Goal: Task Accomplishment & Management: Complete application form

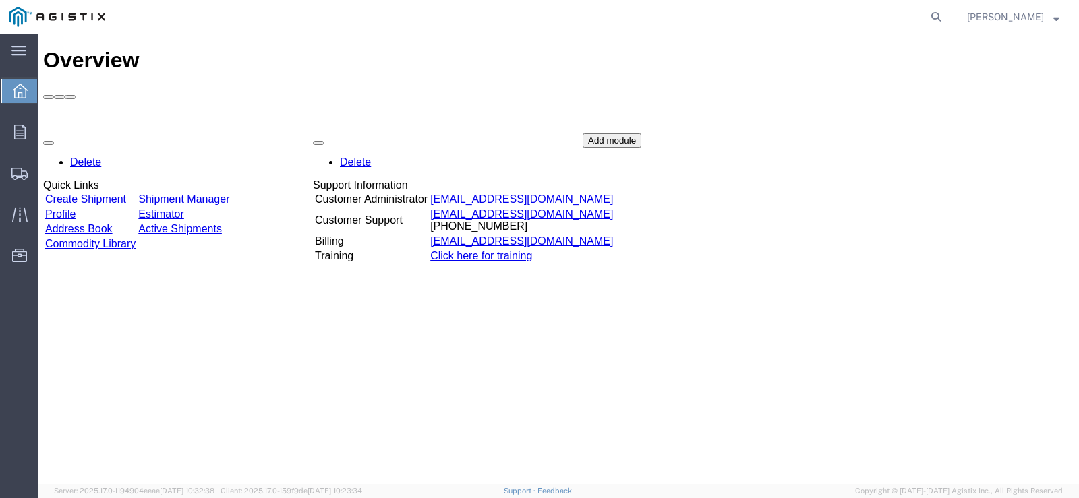
click at [123, 193] on link "Create Shipment" at bounding box center [85, 198] width 81 height 11
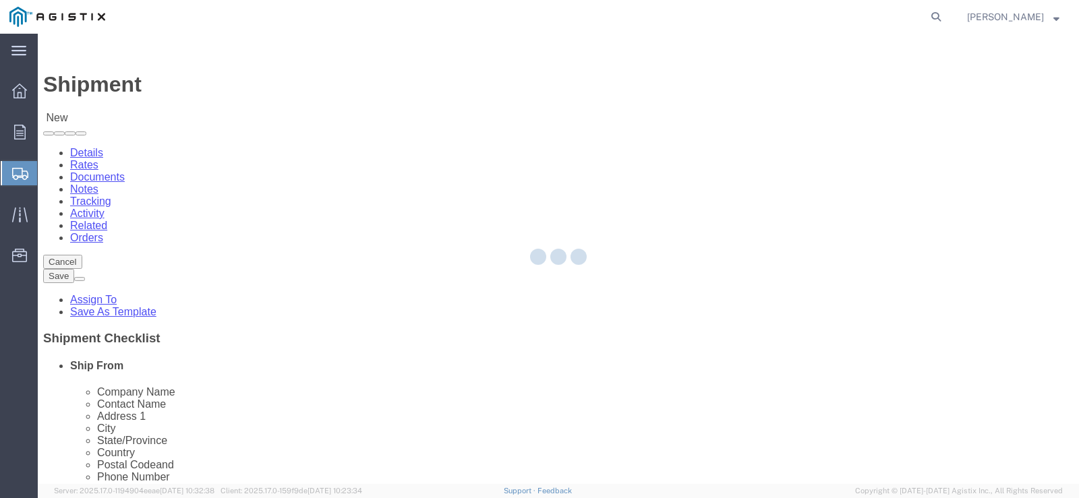
select select
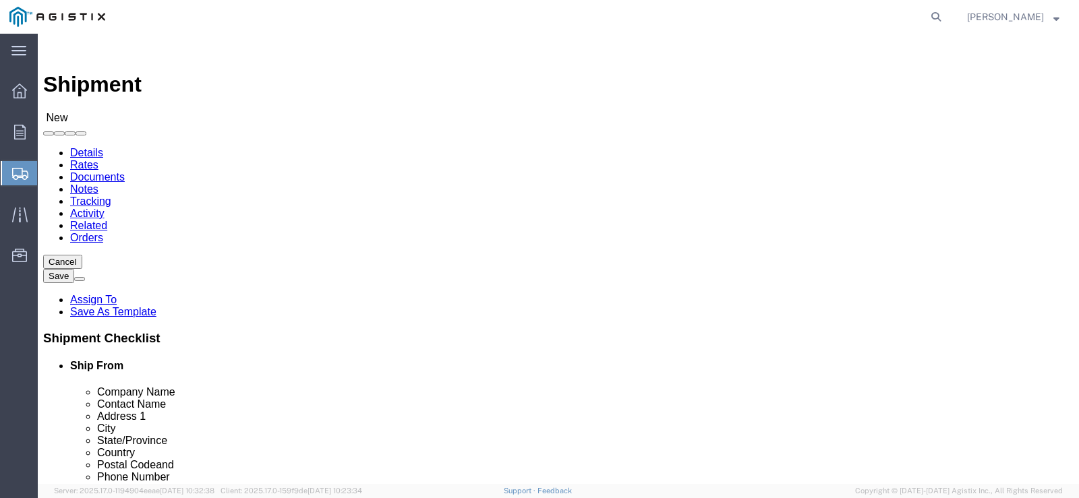
click select "Select MRC Global ([PERSON_NAME] Corp) PG&E"
select select "9596"
click select "Select MRC Global ([PERSON_NAME] Corp) PG&E"
select select "PURCHORD"
select select
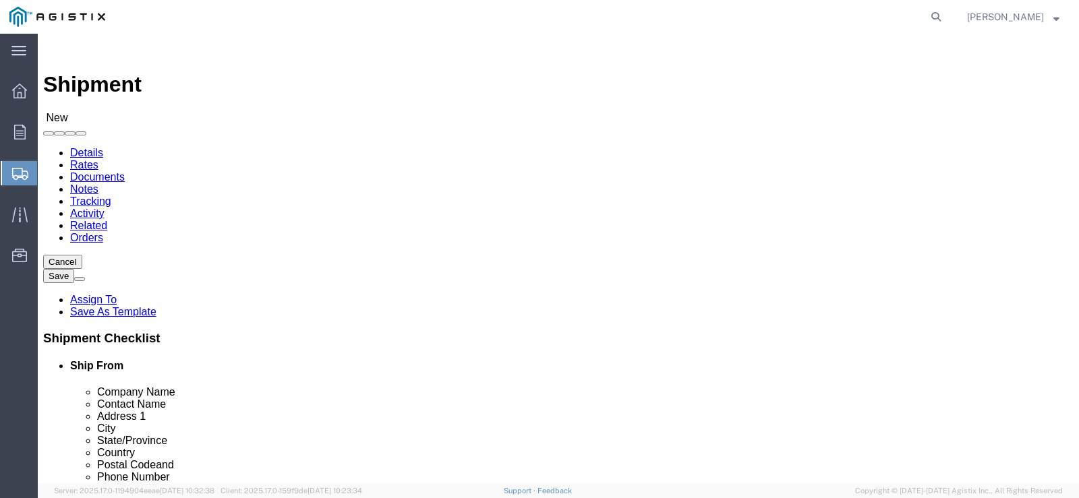
select select
click select "Select All Others Fremont DC Fresno DC Wheatland DC"
select select "23082"
click select "Select All Others Fremont DC Fresno DC Wheatland DC"
click input "text"
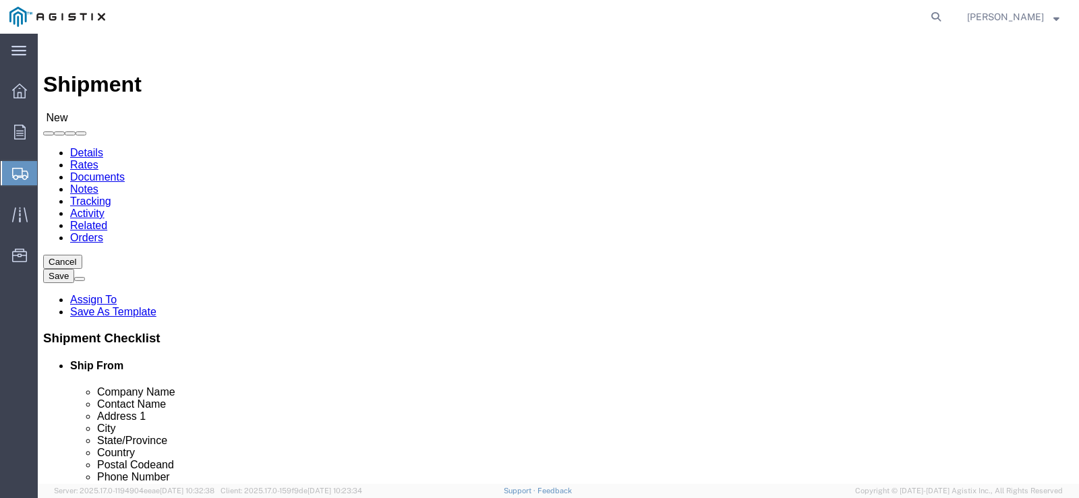
scroll to position [115, 0]
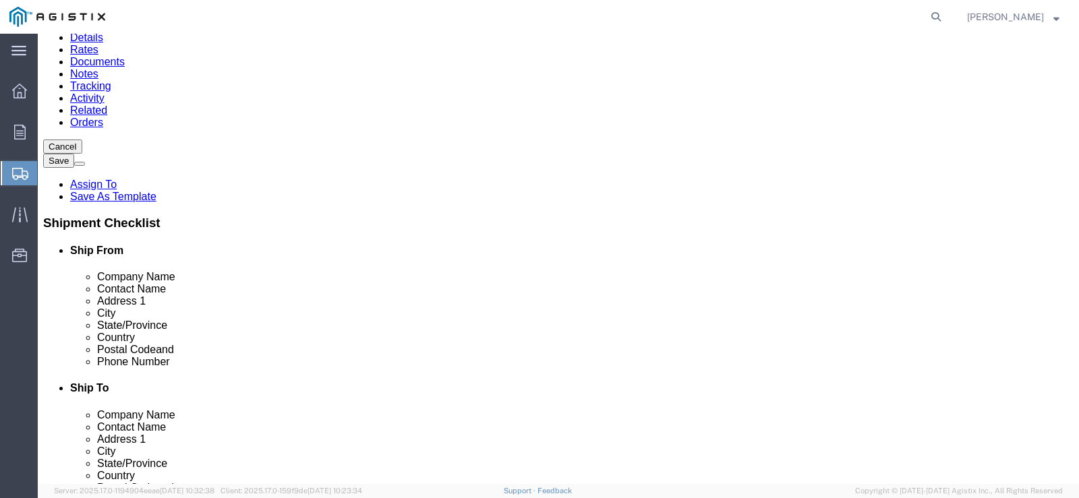
click input "text"
paste input "MROIS - STOCKTON MATERIALS - 3000032234 - STOCKTON, CA -- C/O PACIFIC GAS & ELE…"
type input "MROIS - STOCKTON MATERIALS - 3000032234 - STOCKTON, CA -- C/O PACIFIC GAS & ELE…"
click input "text"
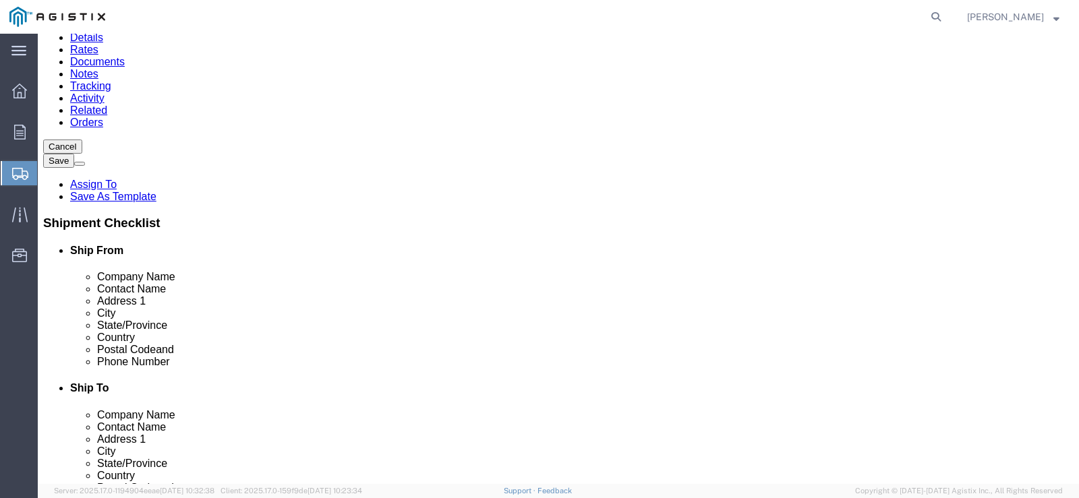
scroll to position [0, 0]
type input "p"
type input "PAM TREVINO"
click input "text"
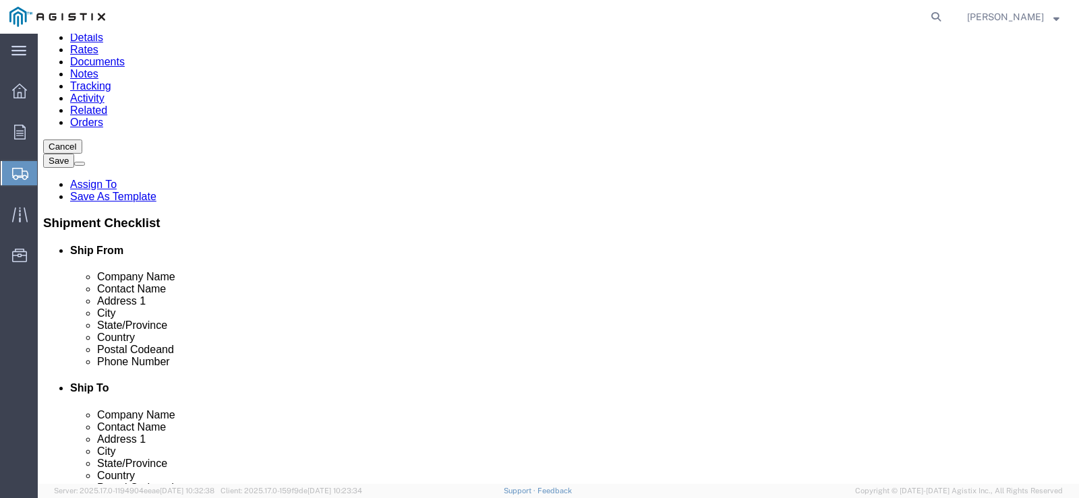
paste input "810 GILMORE AVE C/O PACIFIC GAS & ELE #4591301"
type input "810 GILMORE AVE C/O PACIFIC GAS & ELE #4591301"
click input "text"
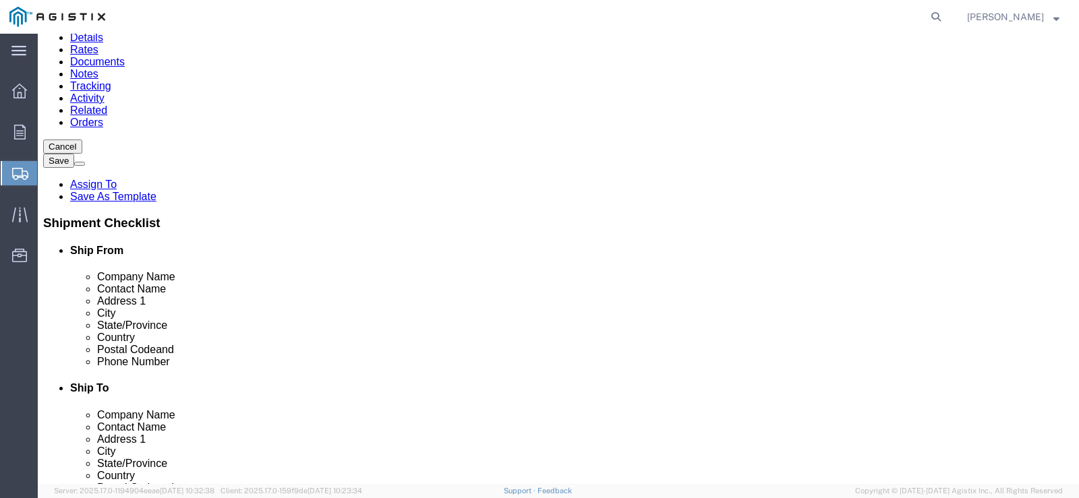
type input "STOCKTON"
type input "CA"
click input "text"
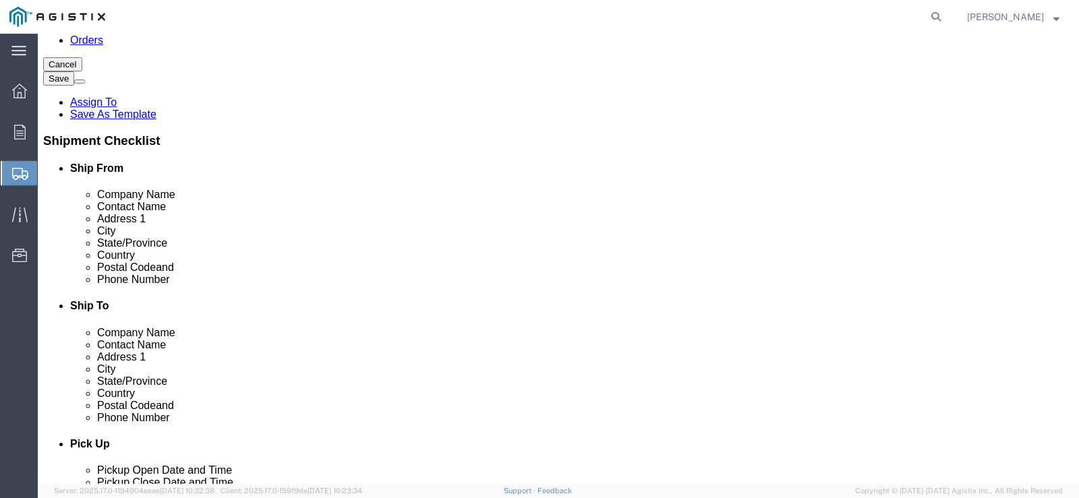
scroll to position [243, 0]
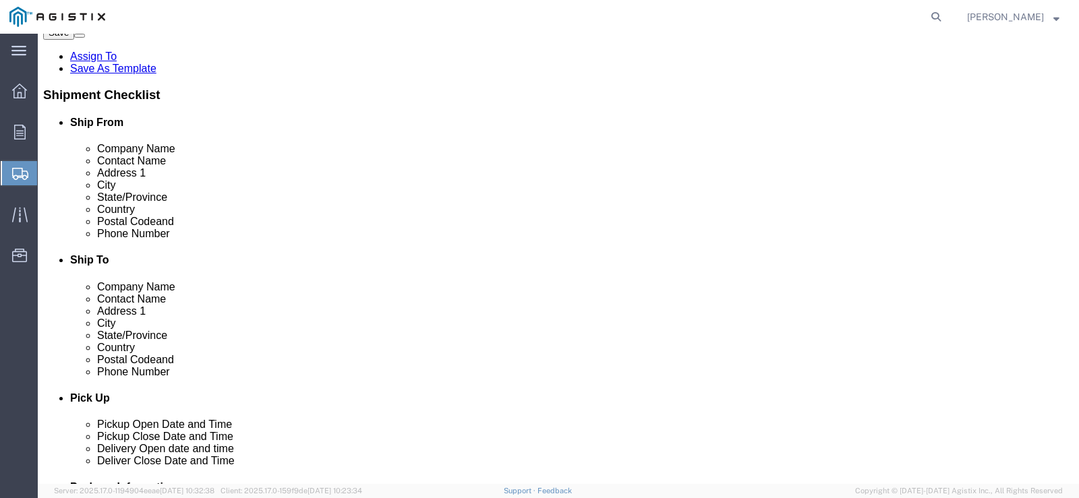
type input "95203-4906"
click input "text"
type input "(510)468-7964"
click input "text"
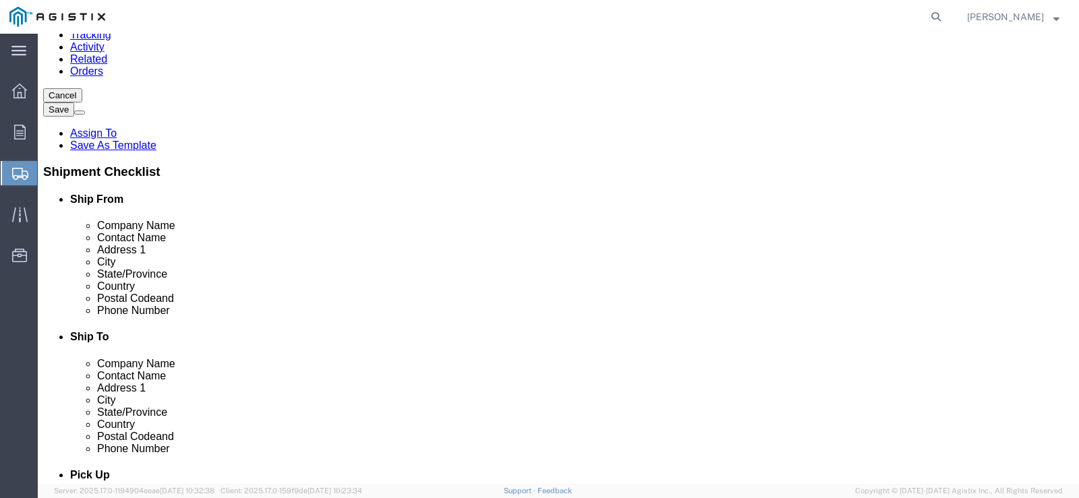
scroll to position [162, 0]
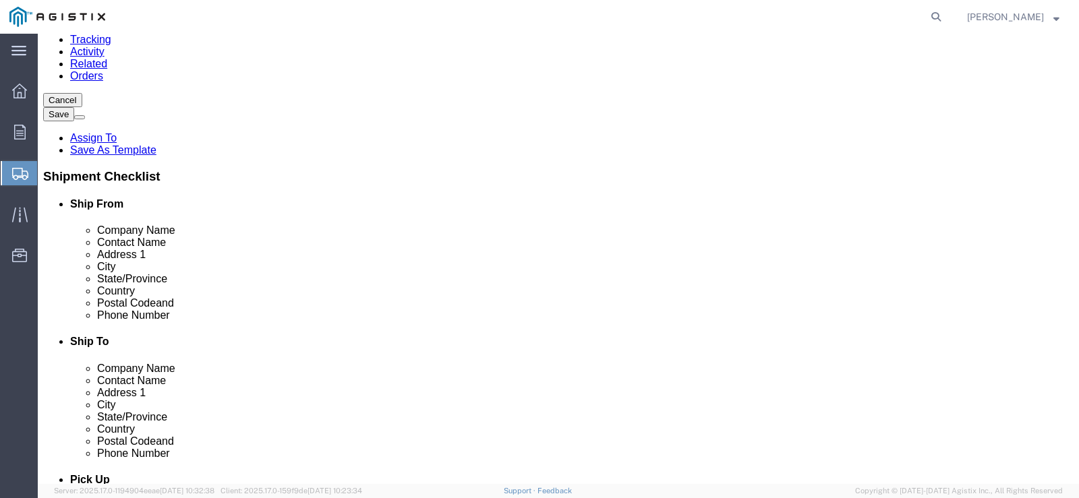
type input "pxtq@pge.com"
click input "text"
drag, startPoint x: 357, startPoint y: 201, endPoint x: 77, endPoint y: 189, distance: 280.0
click div "Location My Profile Location (OBSOLETE) BURNEY SC - GC TRAILER (OBSOLETE) BURNE…"
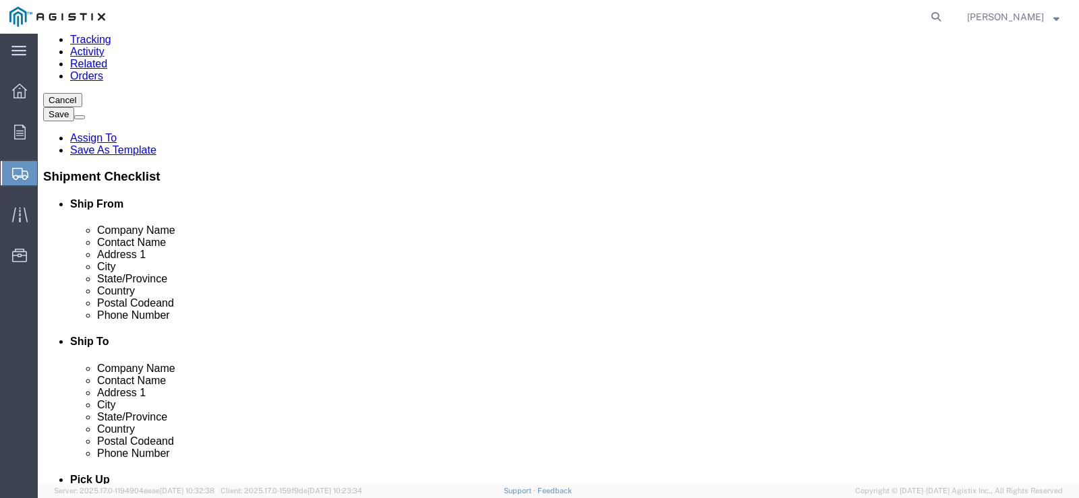
click input "MROIS - STOCKTON MATERIALS - 3000032234 - STOCKTON, CA -- C/O PACIFIC GAS & ELE…"
drag, startPoint x: 151, startPoint y: 201, endPoint x: 410, endPoint y: 201, distance: 258.9
click div "Ship From Location Location My Profile Location (OBSOLETE) BURNEY SC - GC TRAIL…"
click input "text"
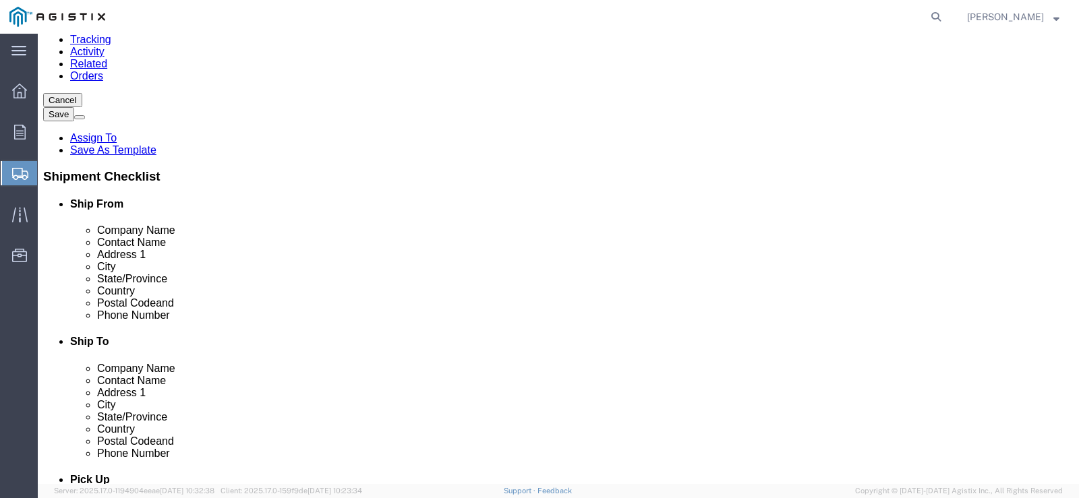
scroll to position [0, 0]
paste input "MROIS - STOCKTON MATERIALS - 3000032234 - STOCKTON, CA -- C/O PACIFIC GAS & ELE…"
type input "MROIS - STOCKTON MATERIALS - 3000032234 - STOCKTON, CA -- C/O PACIFIC GAS & ELE…"
click input "text"
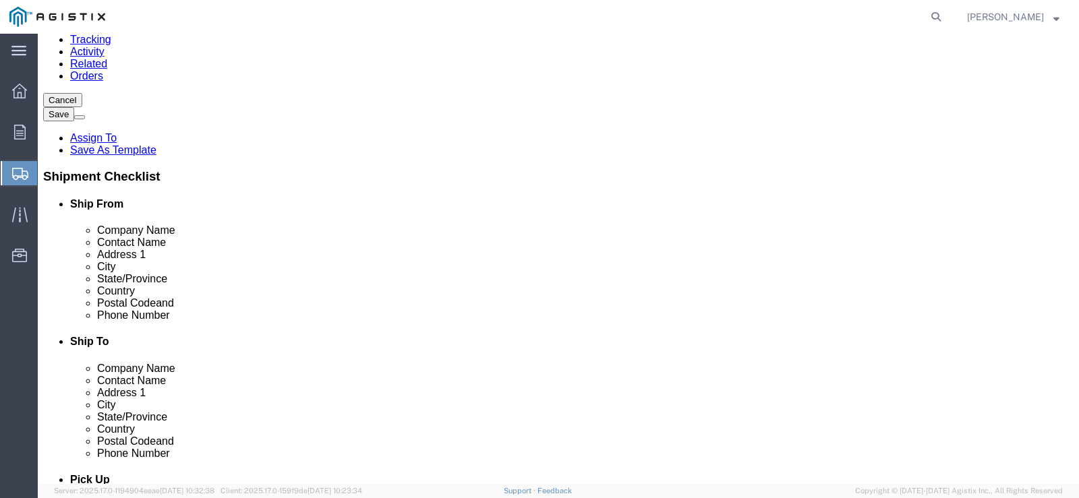
scroll to position [0, 0]
type input "p"
type input "PAM TREVINO"
drag, startPoint x: 149, startPoint y: 251, endPoint x: 384, endPoint y: 253, distance: 235.3
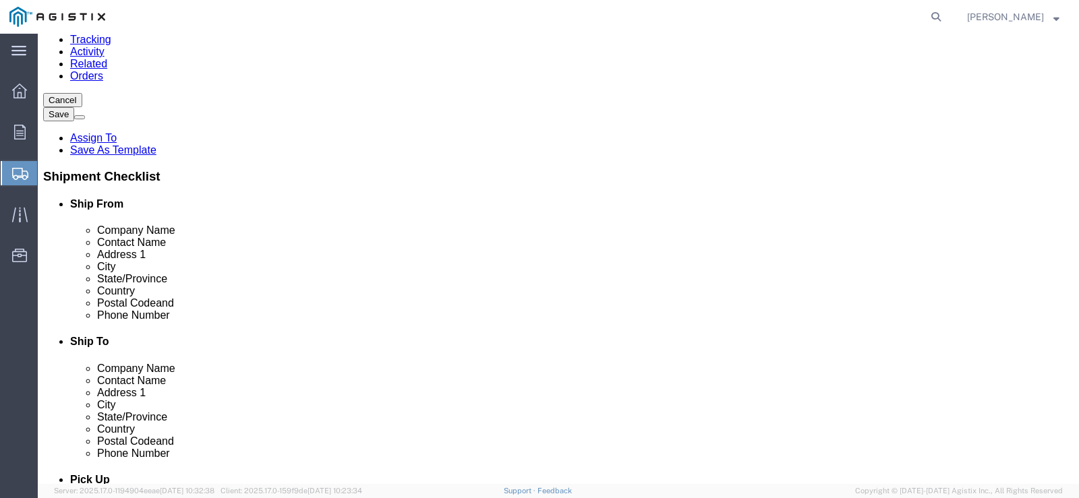
click div "Ship From Location Location My Profile Location (OBSOLETE) BURNEY SC - GC TRAIL…"
click input "text"
paste input "810 GILMORE AVE C/O PACIFIC GAS & ELE #4591301"
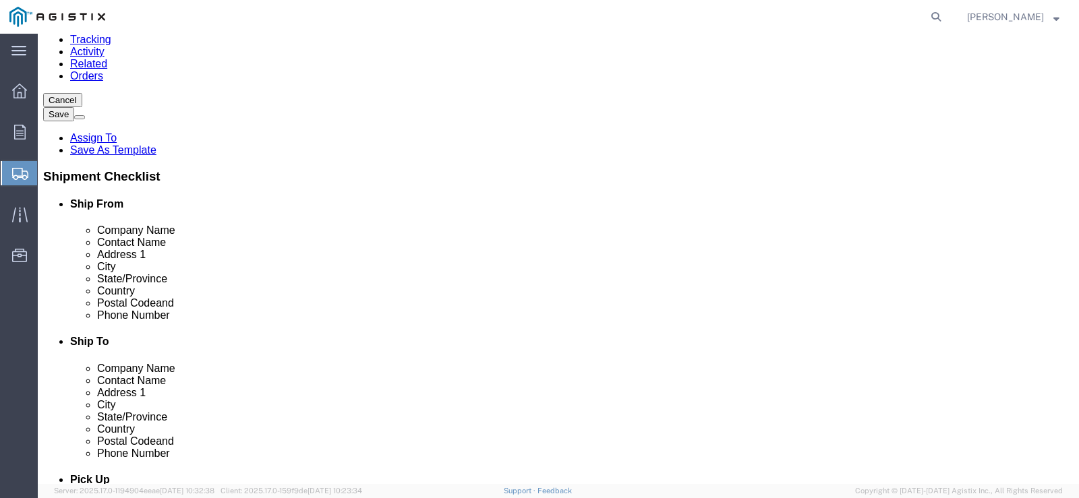
type input "810 GILMORE AVE C/O PACIFIC GAS & ELE #4591301"
click input "text"
type input "STOCKTON"
type input "CA"
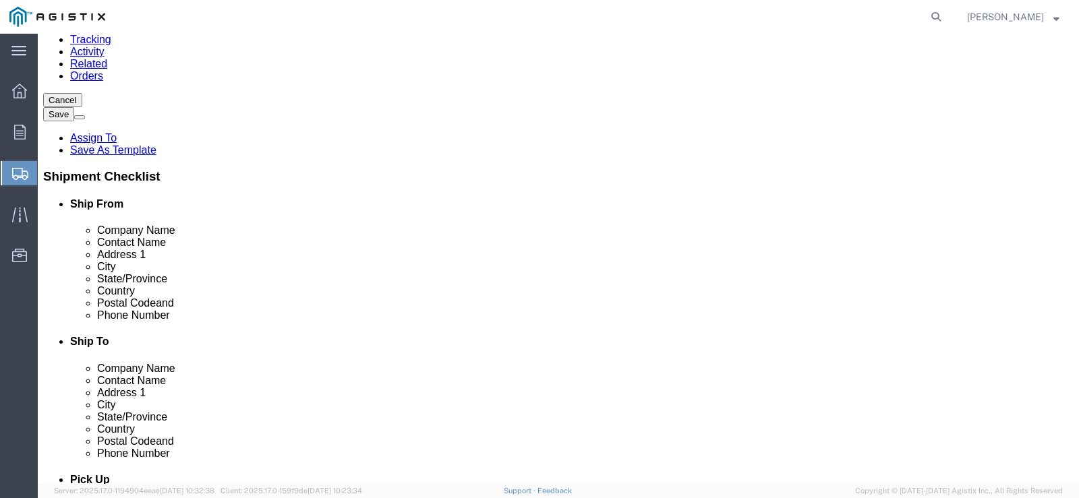
click input "Postal Code"
type input "95203-4906"
click input "text"
type input "(510)468-7964"
click input "text"
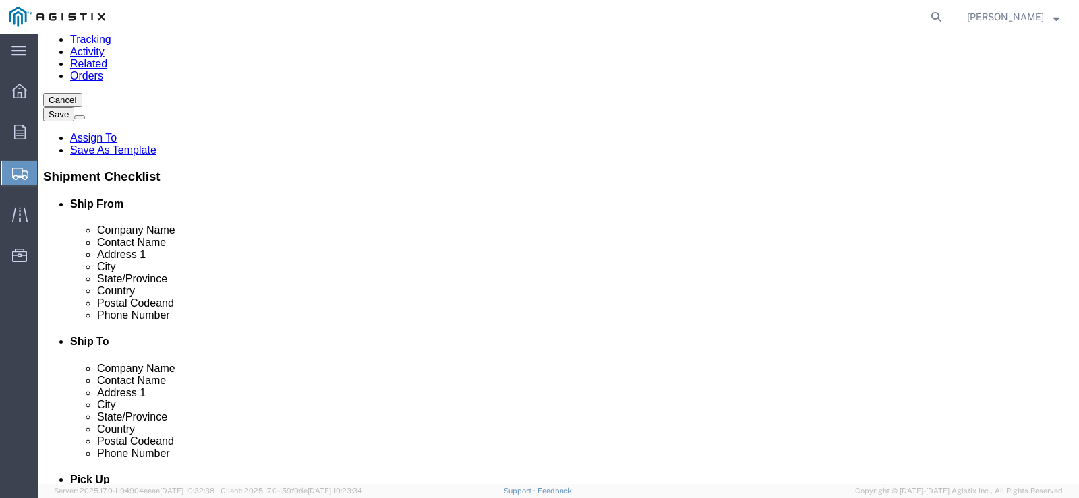
click input "PXTQ.PGE.COM"
type input "PXTQ@PGE.COM"
drag, startPoint x: 152, startPoint y: 200, endPoint x: 417, endPoint y: 212, distance: 265.3
click div "Ship From Location Location My Profile Location (OBSOLETE) BURNEY SC - GC TRAIL…"
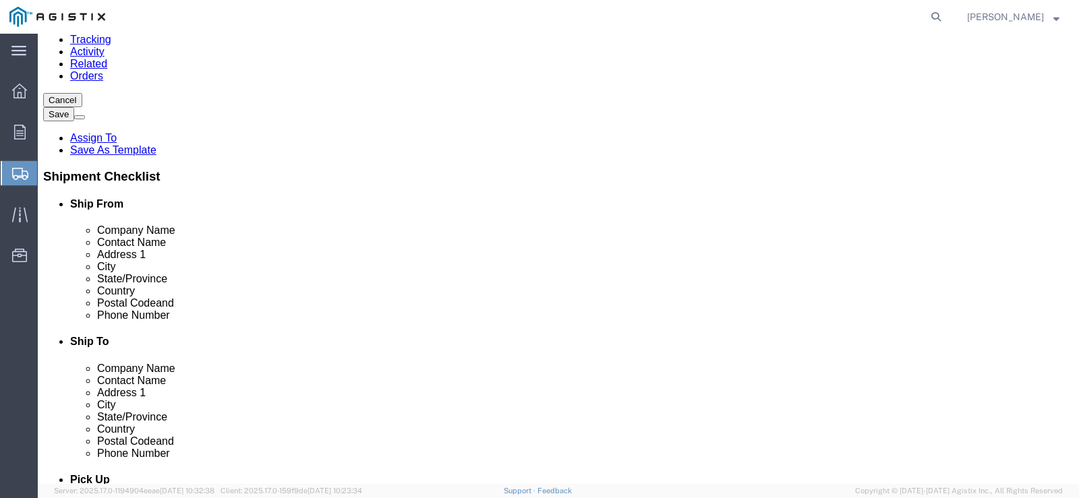
scroll to position [0, 0]
type input "TUBE FORGINGS"
type input "RICHARD HICKS"
click input "text"
paste input "5200 NW FRONT AVE"
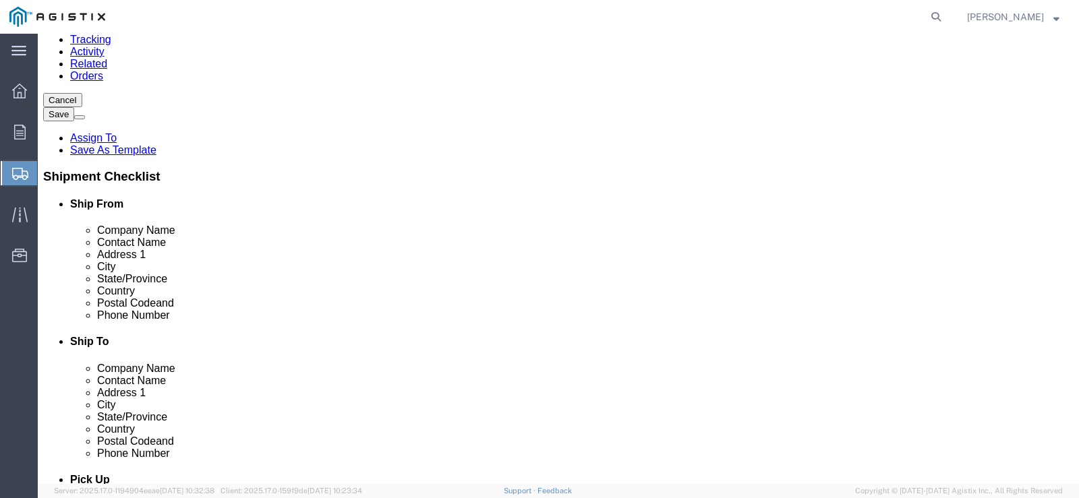
type input "5200 NW FRONT AVE"
click input "STOCKTON"
drag, startPoint x: 206, startPoint y: 305, endPoint x: 109, endPoint y: 297, distance: 97.4
click div "City STOCKTON STOCKTON"
type input "PORTLAND"
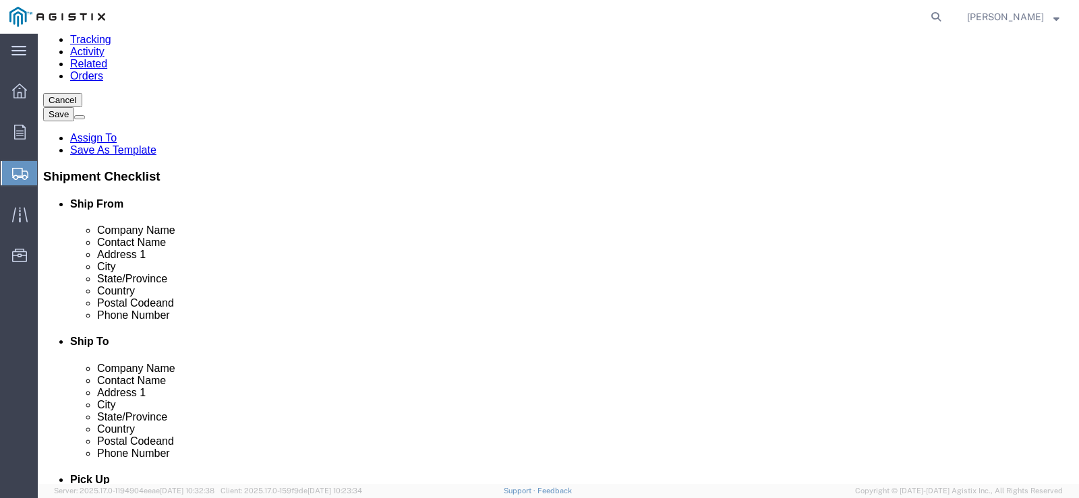
type input "OREGON"
click input "95203-4906"
drag, startPoint x: 203, startPoint y: 382, endPoint x: 140, endPoint y: 382, distance: 63.4
click div "95203-4906"
type input "97210"
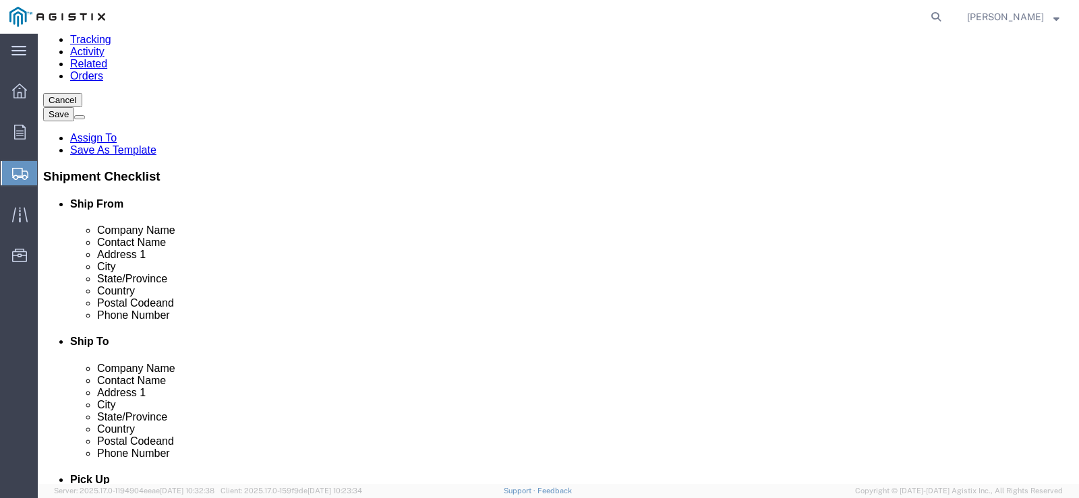
click input "95203-4906"
drag, startPoint x: 588, startPoint y: 382, endPoint x: 537, endPoint y: 379, distance: 50.7
click input "95203-4906"
type input "95204"
click input "(510)468-7964"
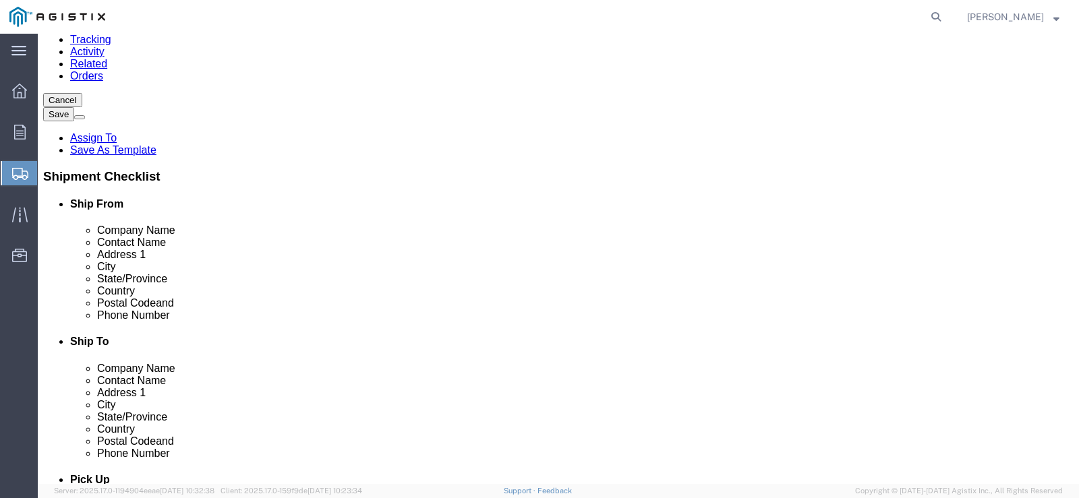
drag, startPoint x: 238, startPoint y: 406, endPoint x: 160, endPoint y: 404, distance: 78.2
click div "(510)468-7964"
type input "(503)820-2149"
click input "pxtq@pge.com"
drag, startPoint x: 249, startPoint y: 430, endPoint x: 154, endPoint y: 426, distance: 95.1
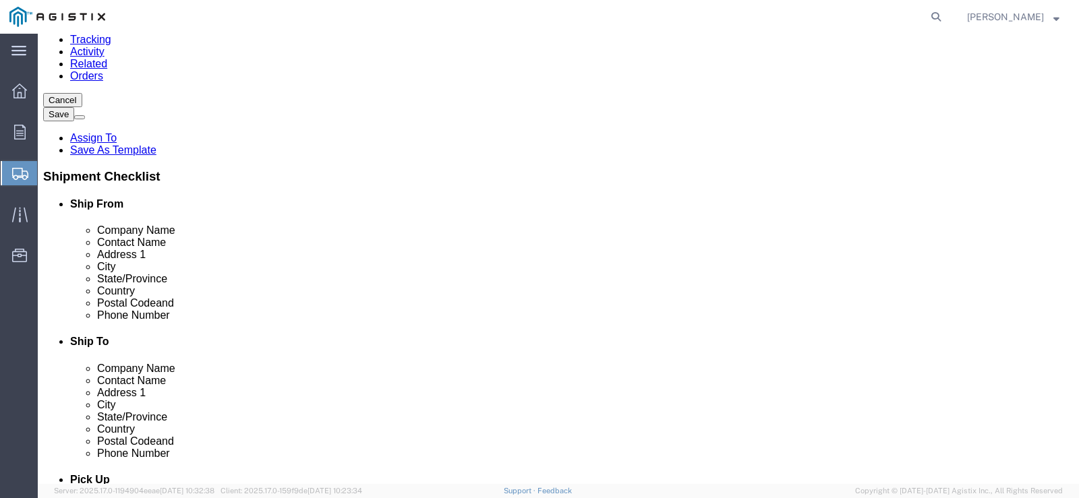
click div "pxtq@pge.com"
type input "r"
type input "RHicks@tubeforgings.com"
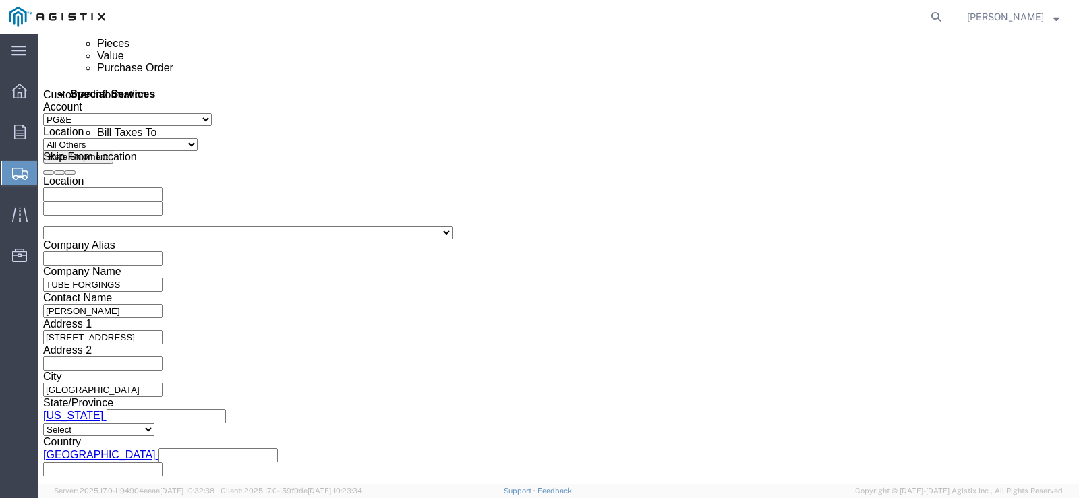
scroll to position [791, 0]
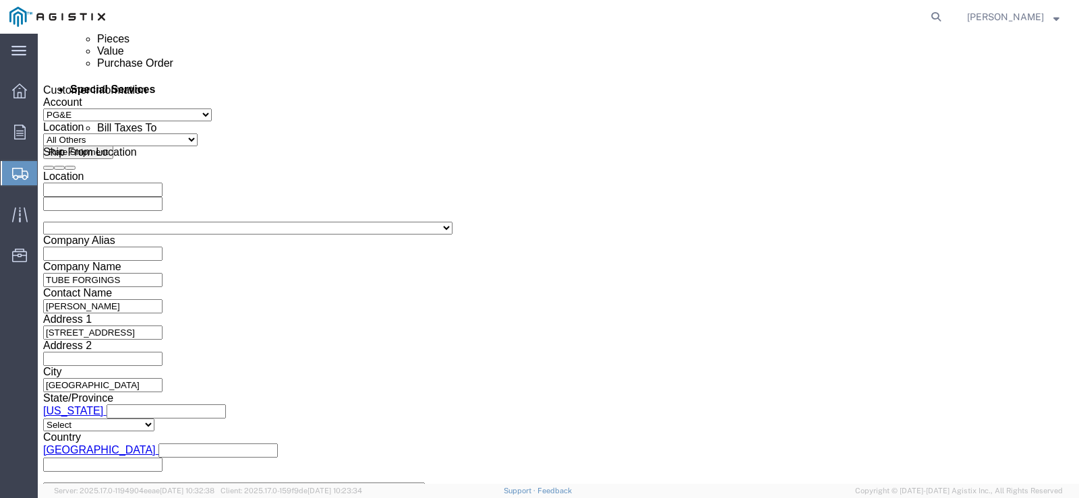
click div "Aug 20 2025 10:00 AM"
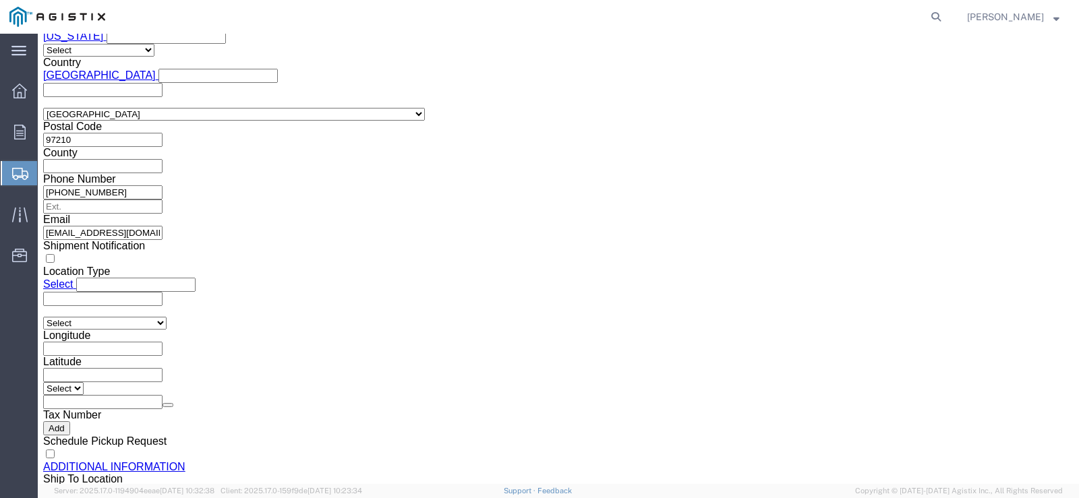
type input "2:30 pm"
click button "Apply"
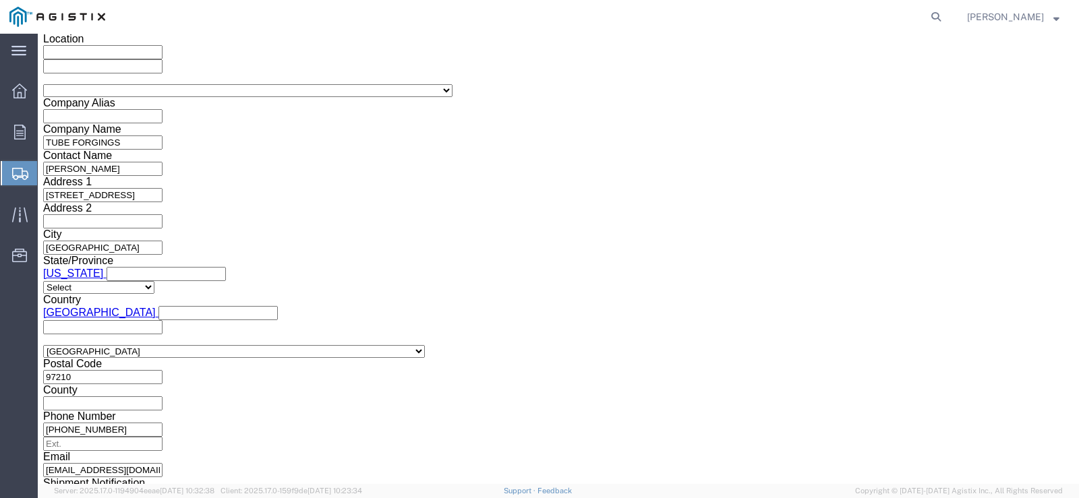
scroll to position [889, 0]
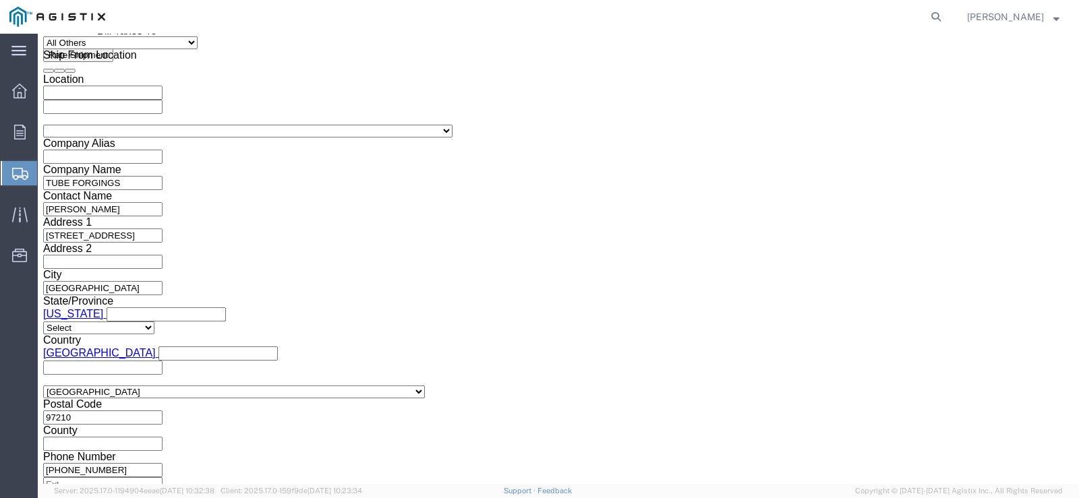
click div
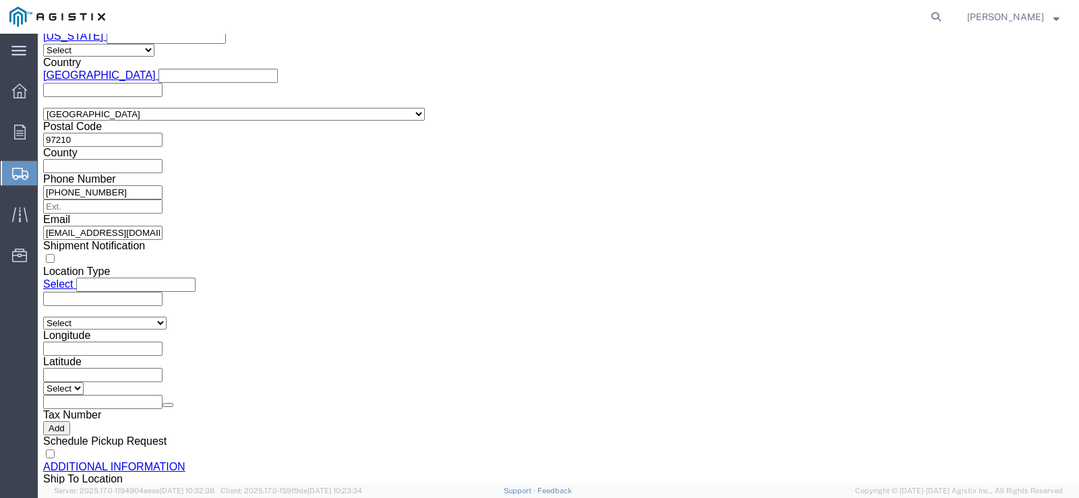
click input "3:30 PM"
type input "6:30 am"
click button "Apply"
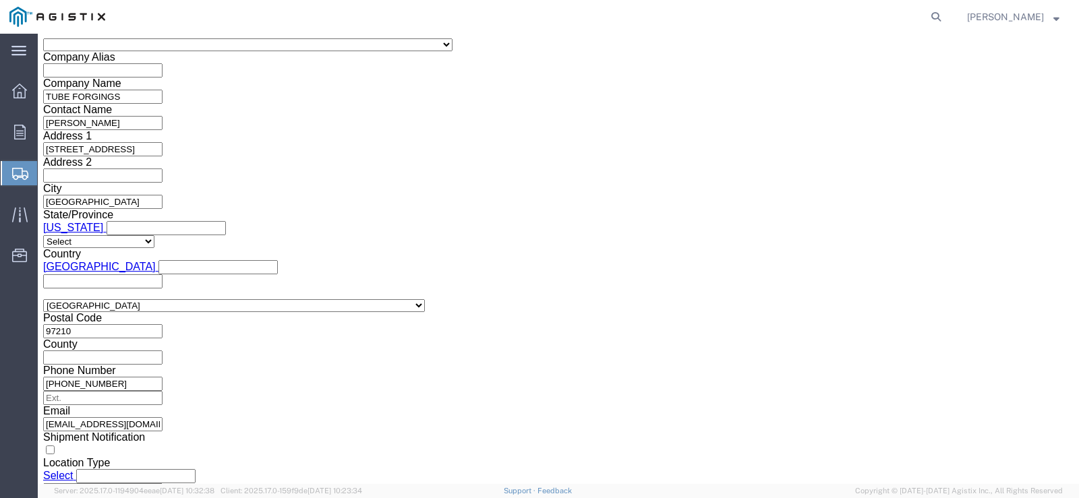
scroll to position [951, 0]
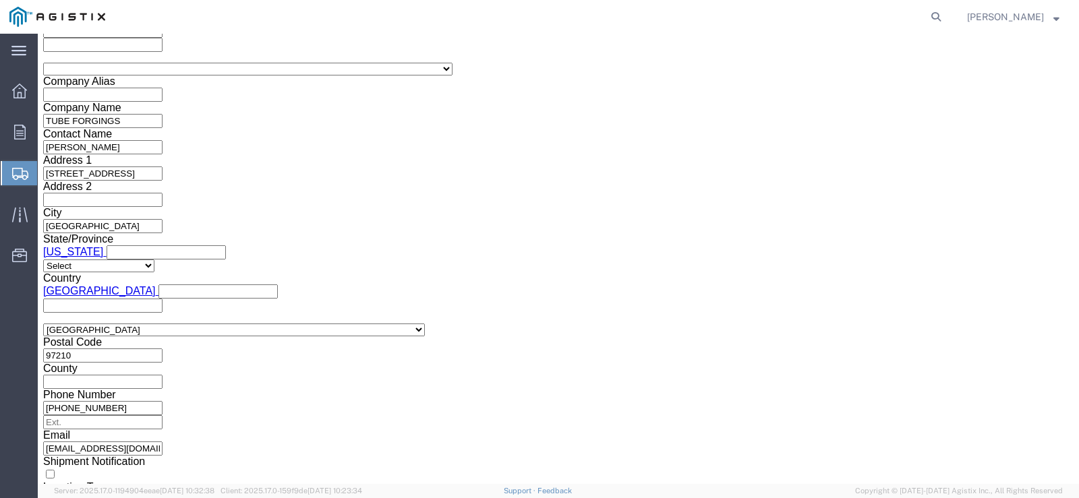
click div
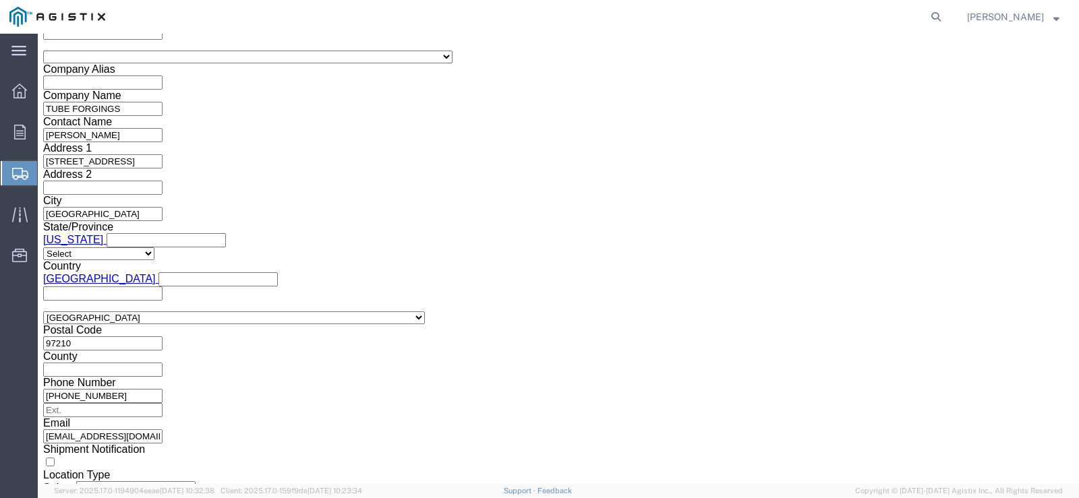
type input "2:30 PM"
click button "Apply"
click input "text"
type input "3501415822"
click select "Select Account Type Activity ID Airline Appointment Number ASN Batch Request # …"
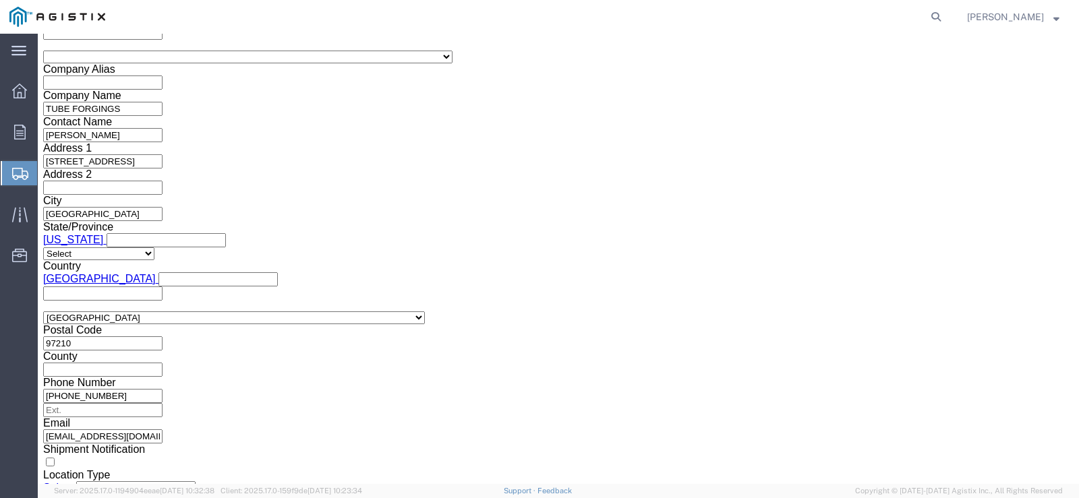
select select "PURCHORD"
click select "Select Account Type Activity ID Airline Appointment Number ASN Batch Request # …"
click input "text"
type input "US1003648PO"
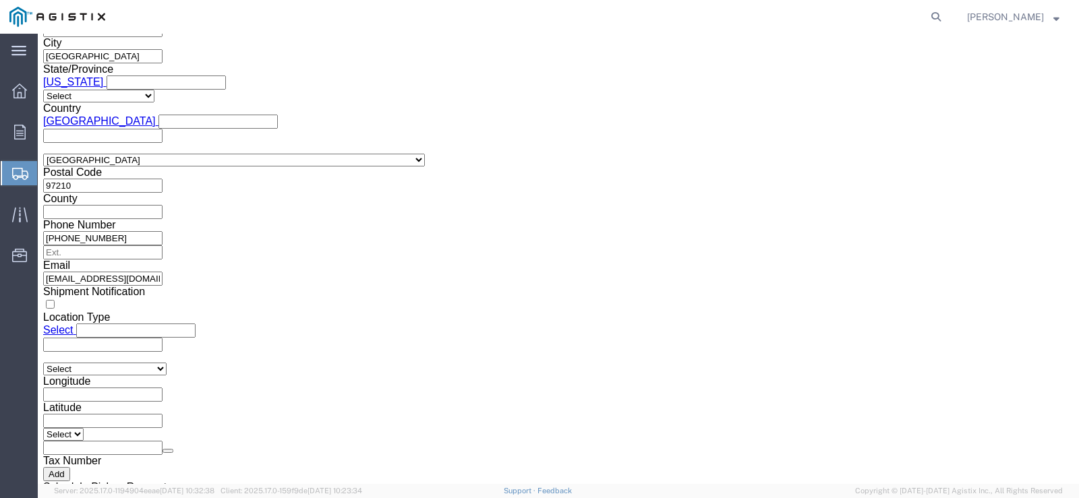
scroll to position [1166, 0]
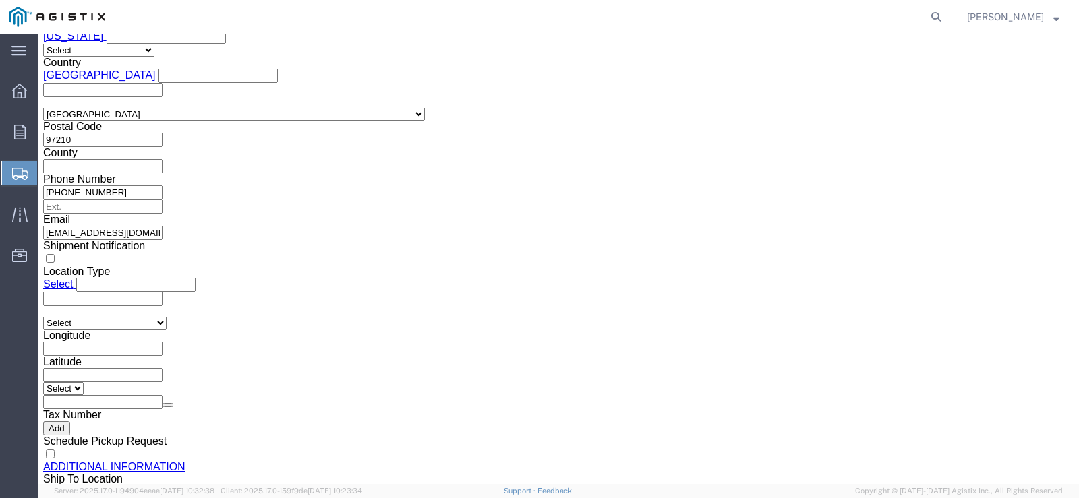
click button "Continue"
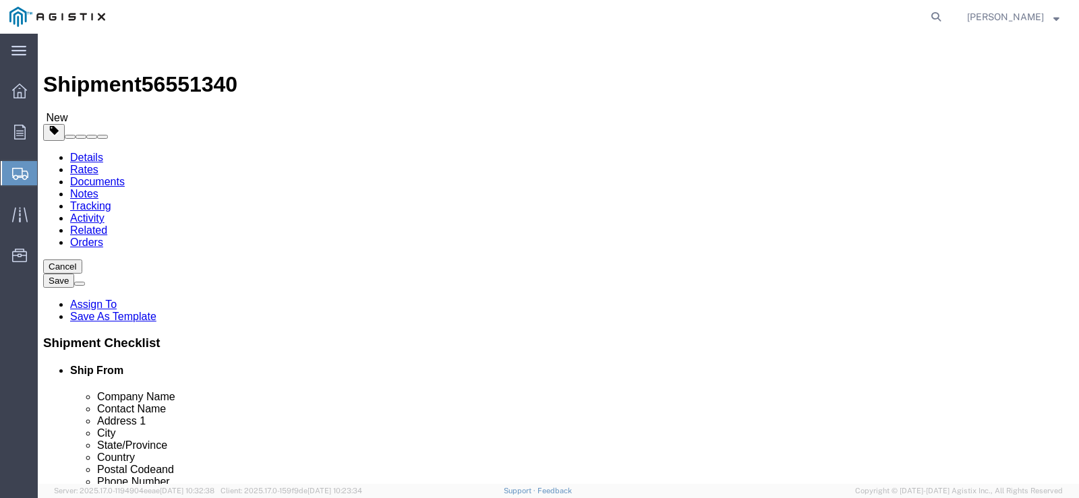
click select "Select Bulk Bundle(s) Cardboard Box(es) Carton(s) Crate(s) Drum(s) (Fiberboard)…"
select select "PSST"
click select "Select Bulk Bundle(s) Cardboard Box(es) Carton(s) Crate(s) Drum(s) (Fiberboard)…"
click input "1"
click input "text"
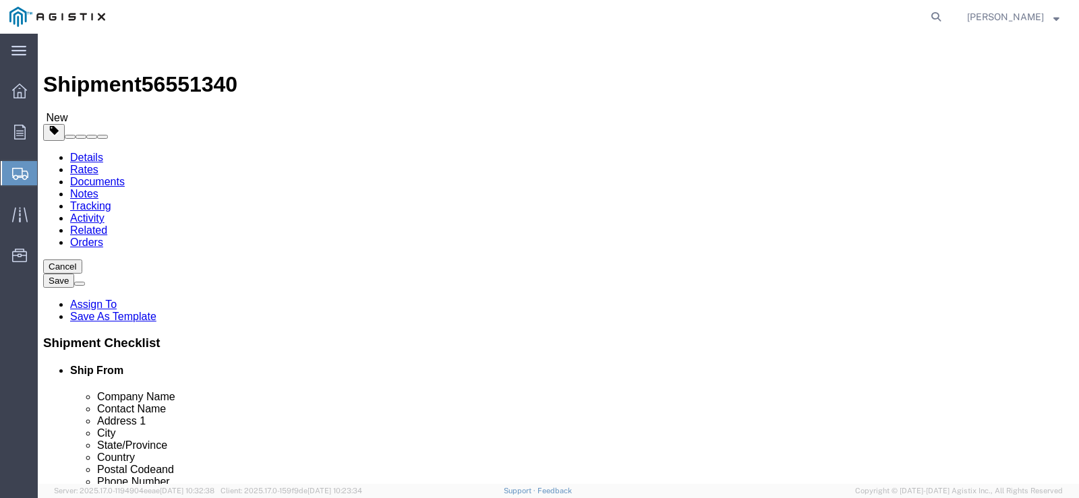
type input "48"
click input "text"
type input "42"
type input "40"
click input "0.00"
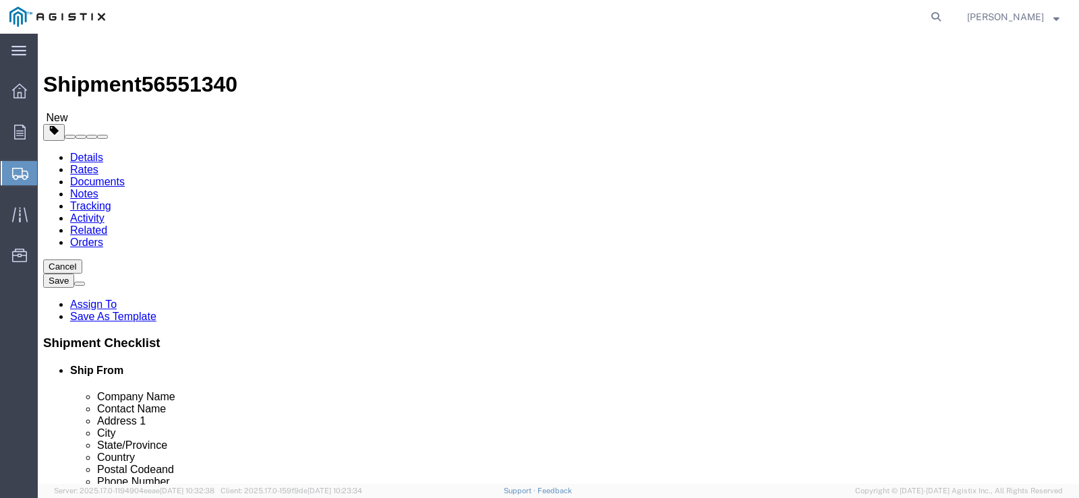
drag, startPoint x: 173, startPoint y: 351, endPoint x: 133, endPoint y: 345, distance: 40.9
click div "Weight 0.00 Select kgs lbs Ship. t°"
type input "1796"
click input "text"
type input "2"
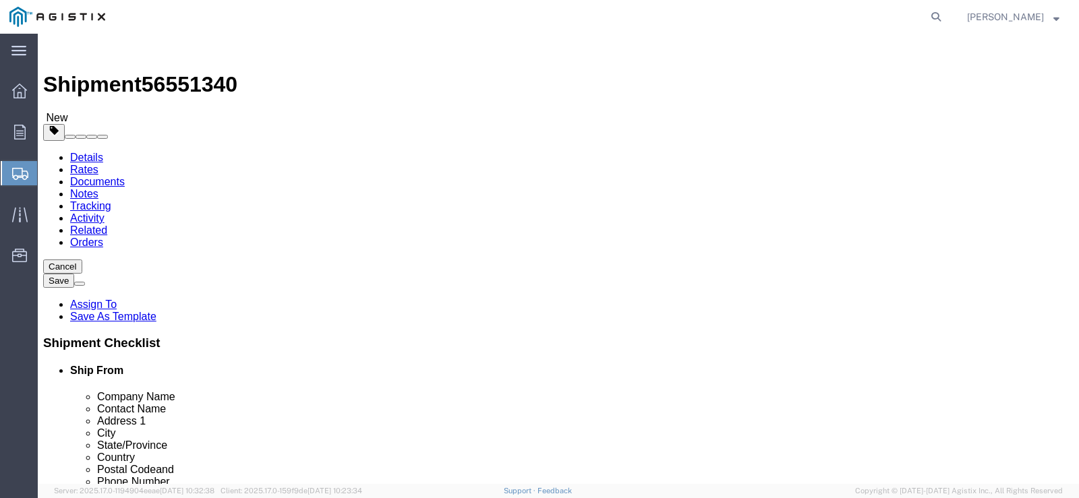
click span
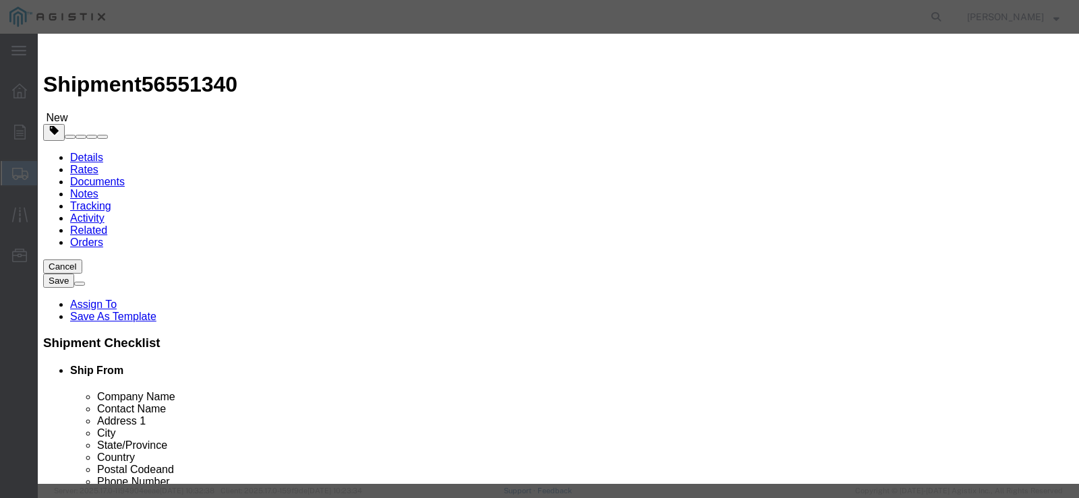
click input "text"
paste input "16 STD BLK CS 3R 45 DEG WELD ELL SA234 WPB"
type input "16 STD BLK CS 3R 45 DEG WELD ELL SA234 WPB"
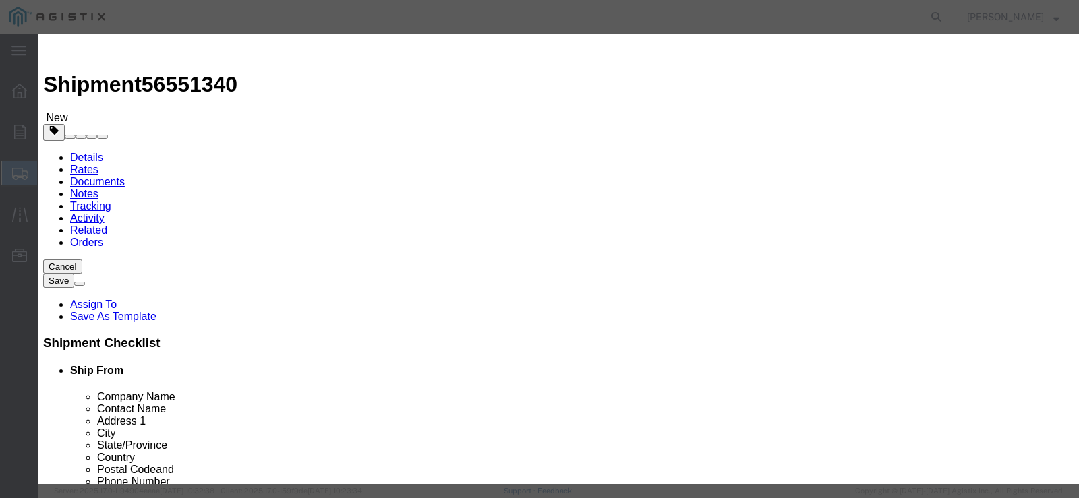
click input "0"
type input "8"
click input "text"
type input "12231.92"
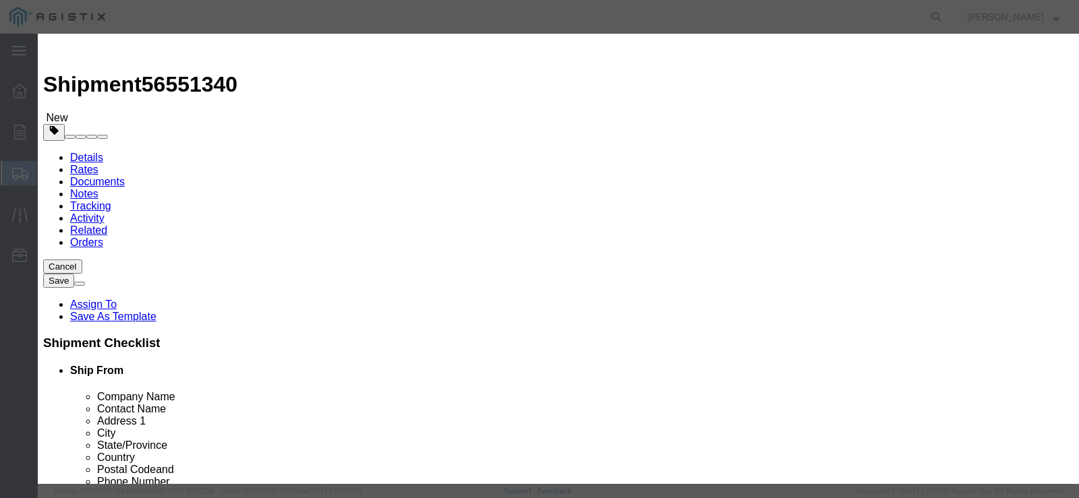
click select "Select 50 55 60 65 70 85 92.5 100 125 175 250 300 400"
select select "50"
click select "Select 50 55 60 65 70 85 92.5 100 125 175 250 300 400"
click textarea
type textarea "M024488"
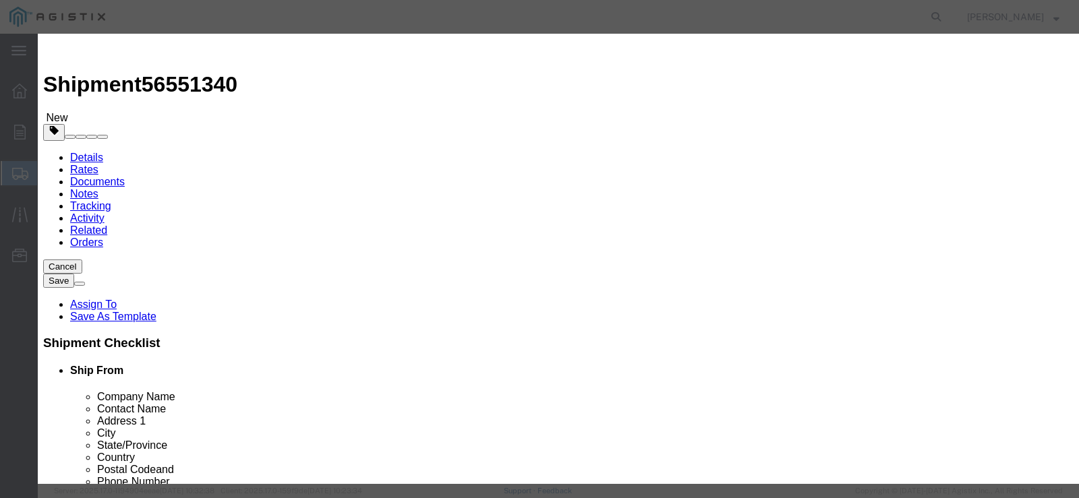
click button "Save & Add Another"
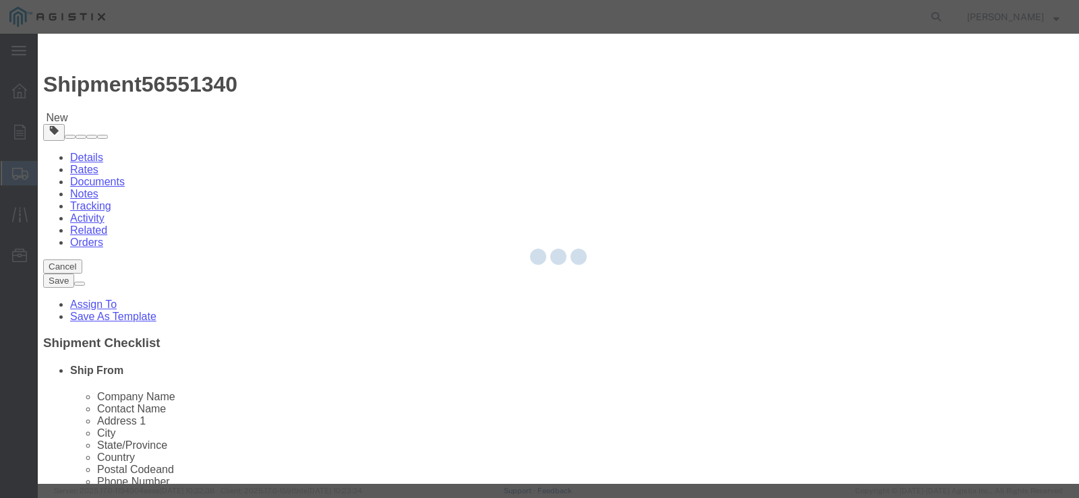
select select "EA"
select select
select select "USD"
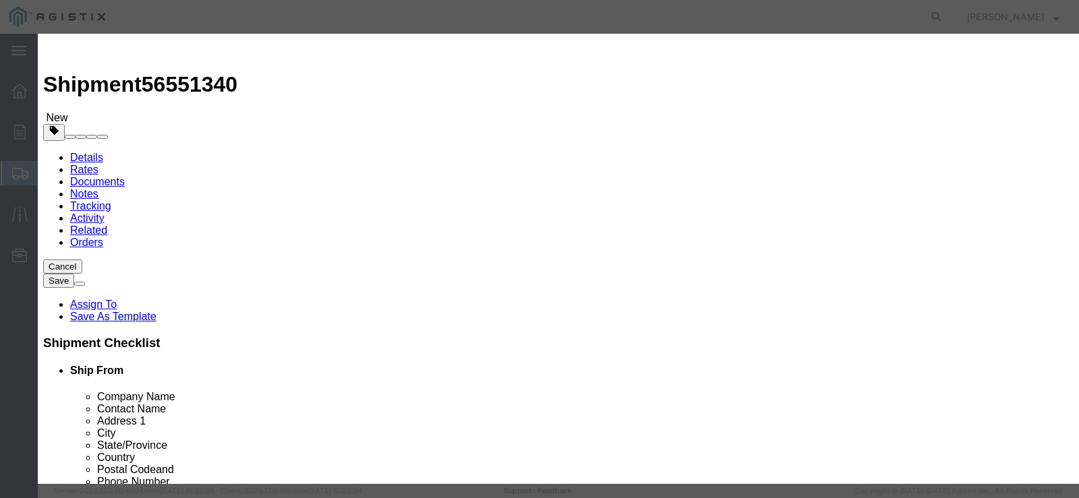
click input "text"
type input "16 STD BLK CS 3R 45 DEG WELD ELL SA234 WPB"
click input "text"
type input "2"
click input "text"
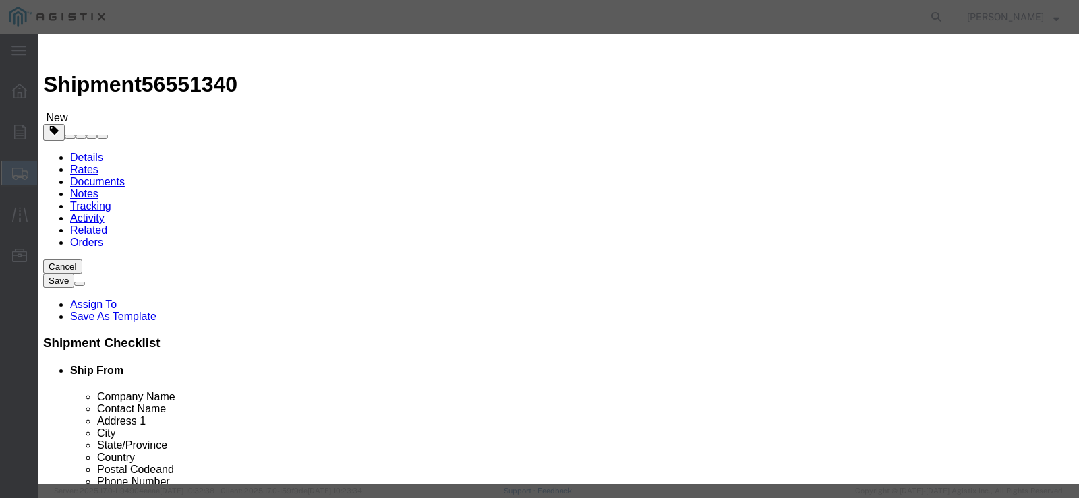
click input "text"
type input "3057.98"
click select "Select 50 55 60 65 70 85 92.5 100 125 175 250 300 400"
select select "50"
click select "Select 50 55 60 65 70 85 92.5 100 125 175 250 300 400"
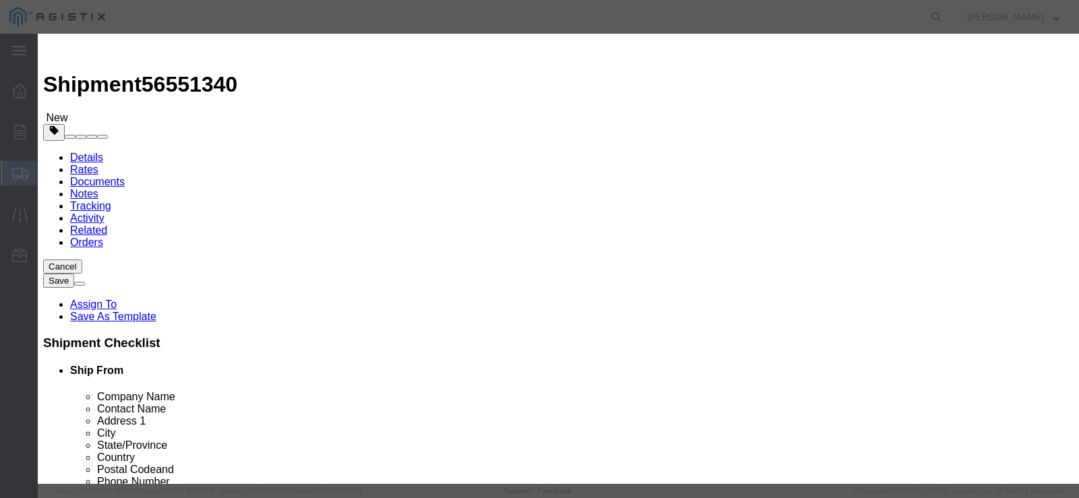
click textarea
type textarea "m"
type textarea "M024488"
click button "Save & Close"
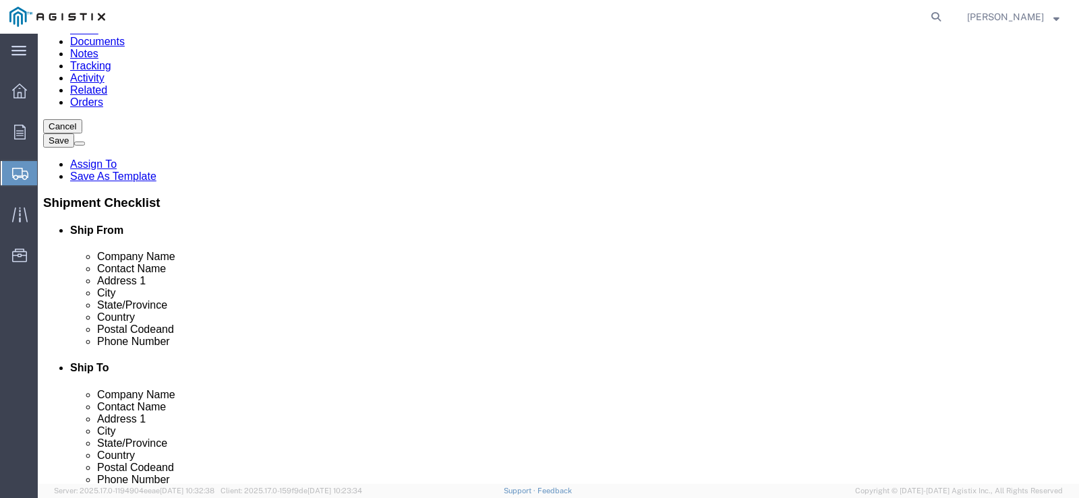
scroll to position [154, 0]
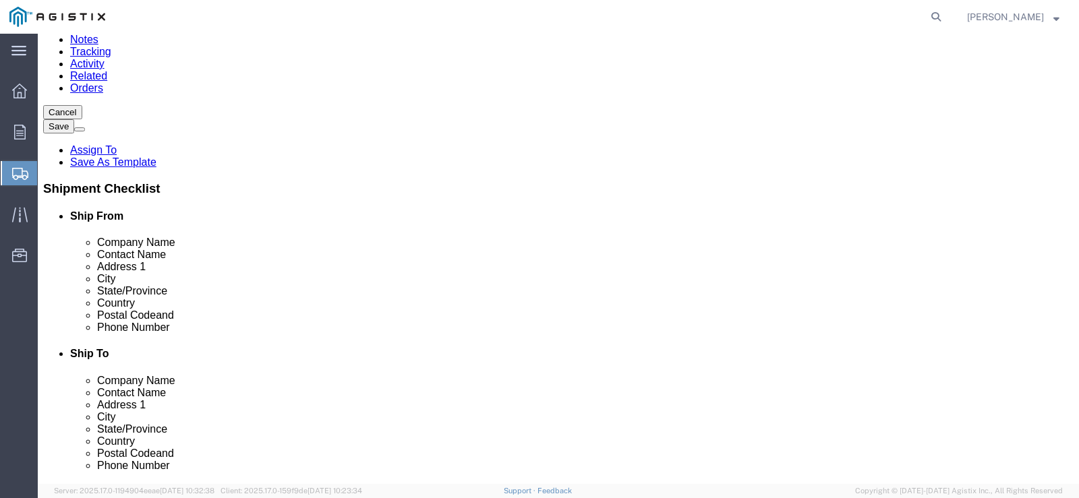
click icon
click link "Delete this content"
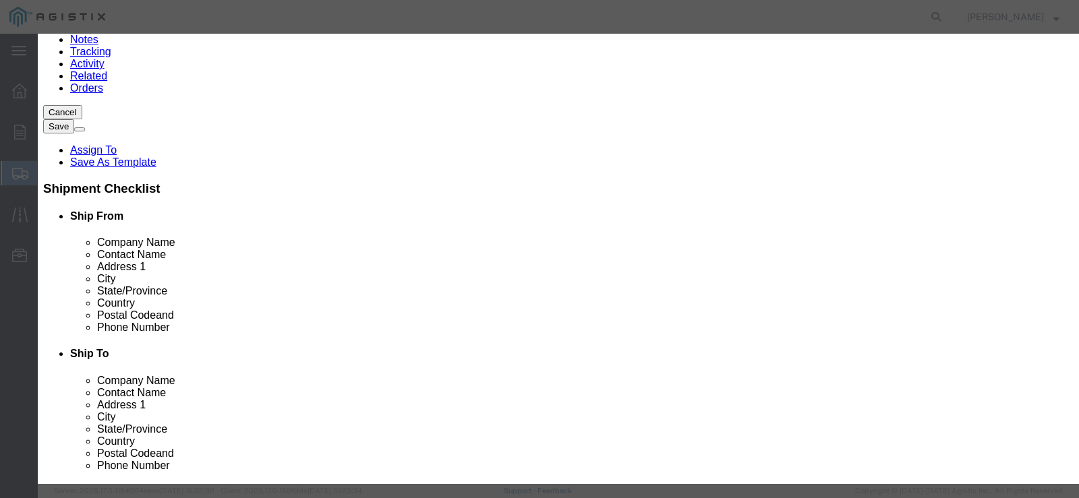
click button "Yes"
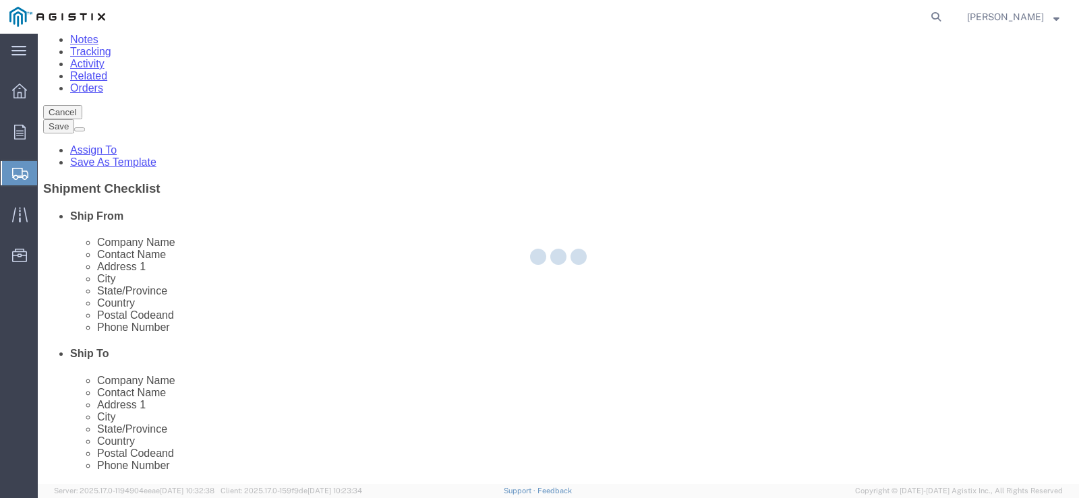
select select "PSST"
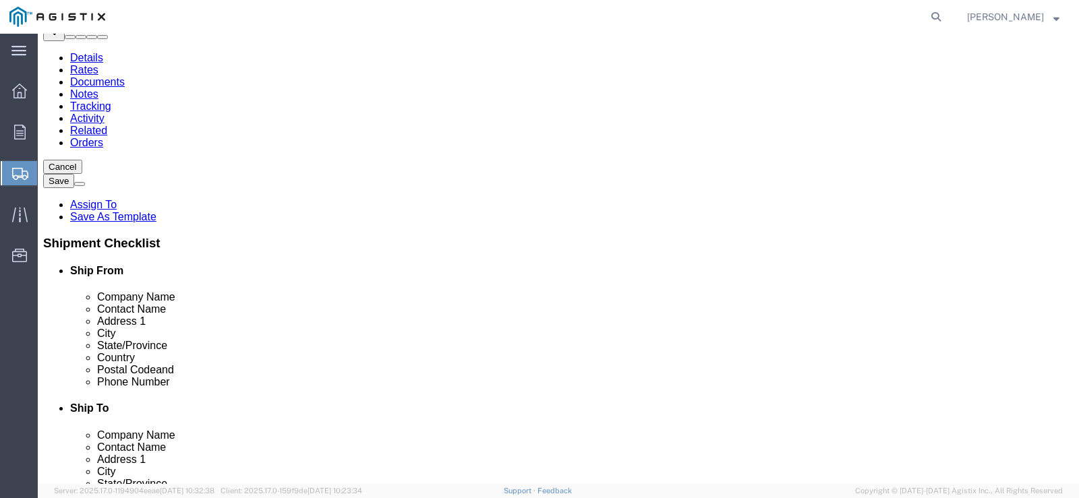
click link "Add Package"
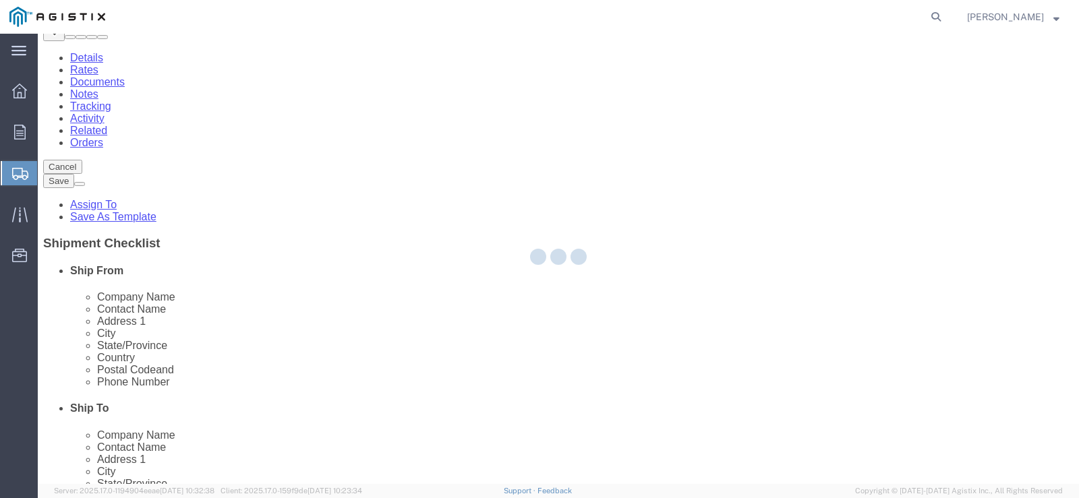
select select "PSST"
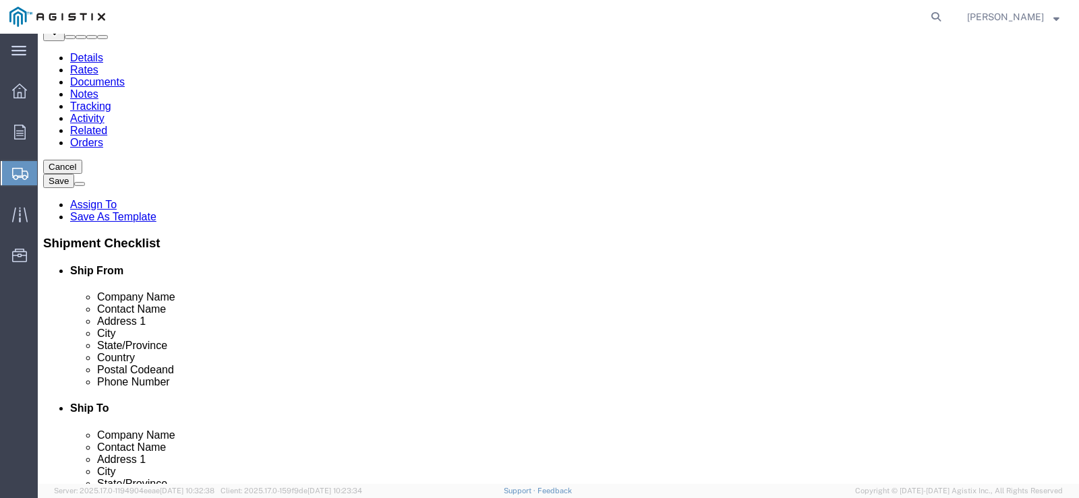
drag, startPoint x: 616, startPoint y: 191, endPoint x: 578, endPoint y: 158, distance: 50.6
click select "Select Bulk Bundle(s) Cardboard Box(es) Carton(s) Crate(s) Drum(s) (Fiberboard)…"
select select "PSST"
click select "Select Bulk Bundle(s) Cardboard Box(es) Carton(s) Crate(s) Drum(s) (Fiberboard)…"
click input "text"
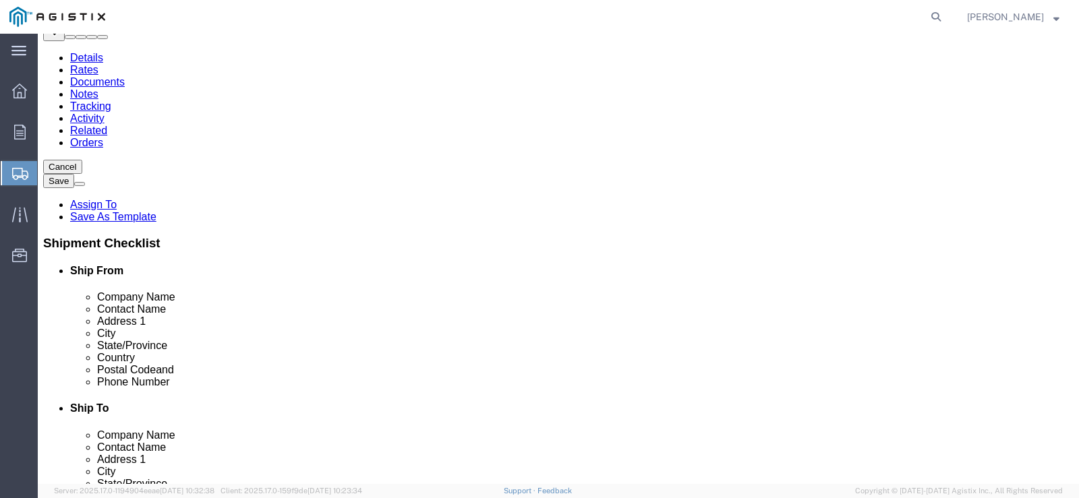
type input "48"
type input "42"
type input "20"
click input "0.00"
drag, startPoint x: 570, startPoint y: 262, endPoint x: 495, endPoint y: 255, distance: 75.2
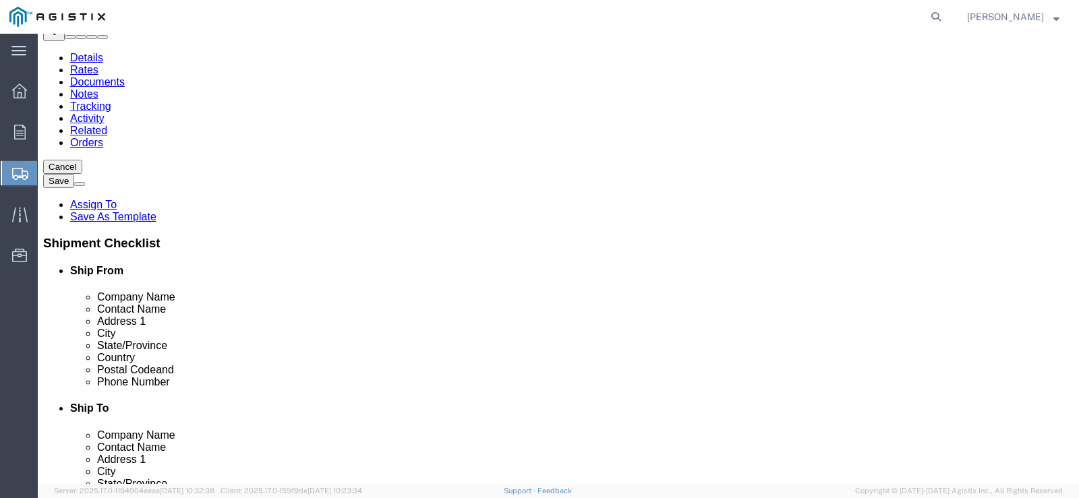
click div "Weight 0.00 Select kgs lbs Ship. t°"
type input "472"
click link "Add Content"
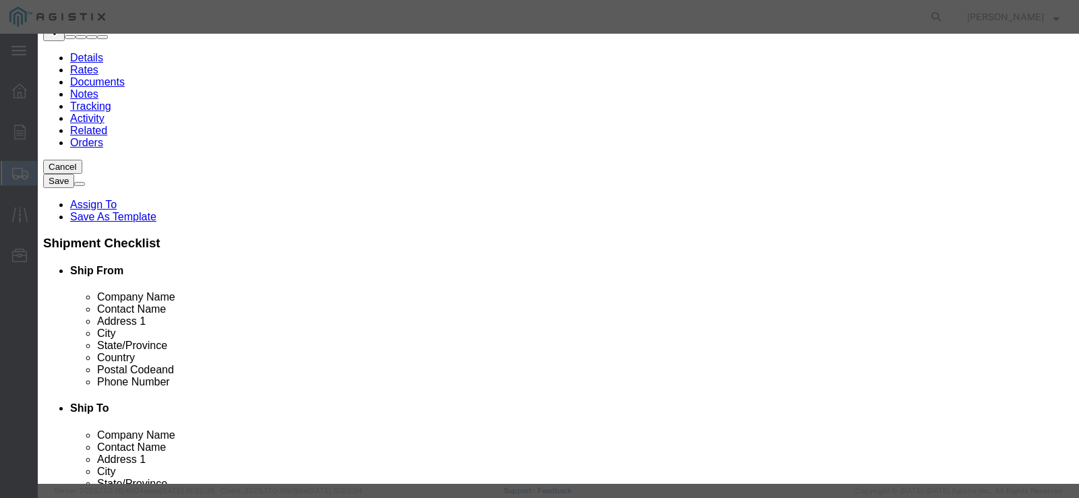
click input "text"
paste input "16 STD BLK CS 3R 45 DEG WELD ELL SA234 WPB"
type input "16 STD BLK CS 3R 45 DEG WELD ELL SA234 WPB"
click input "0"
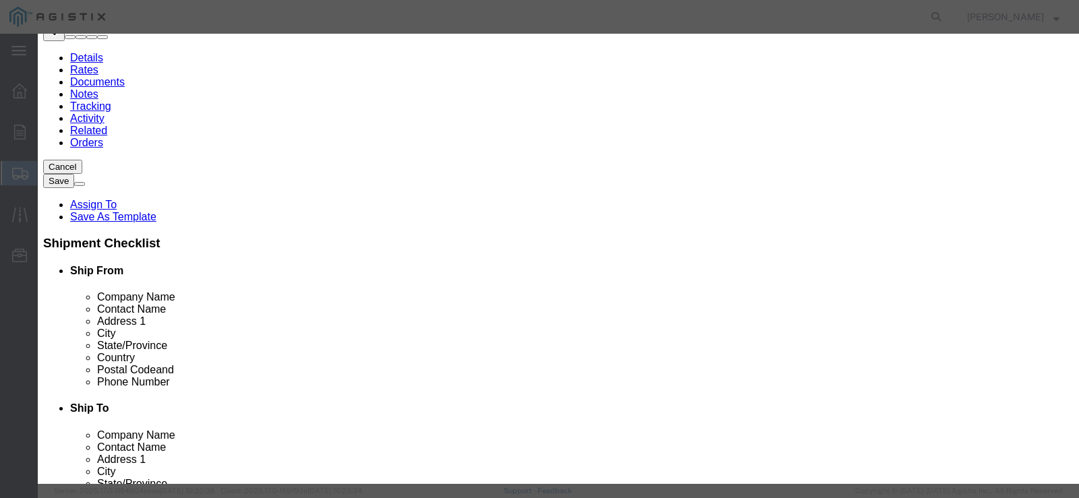
scroll to position [0, 0]
type input "2"
click input "text"
type input "3057.98"
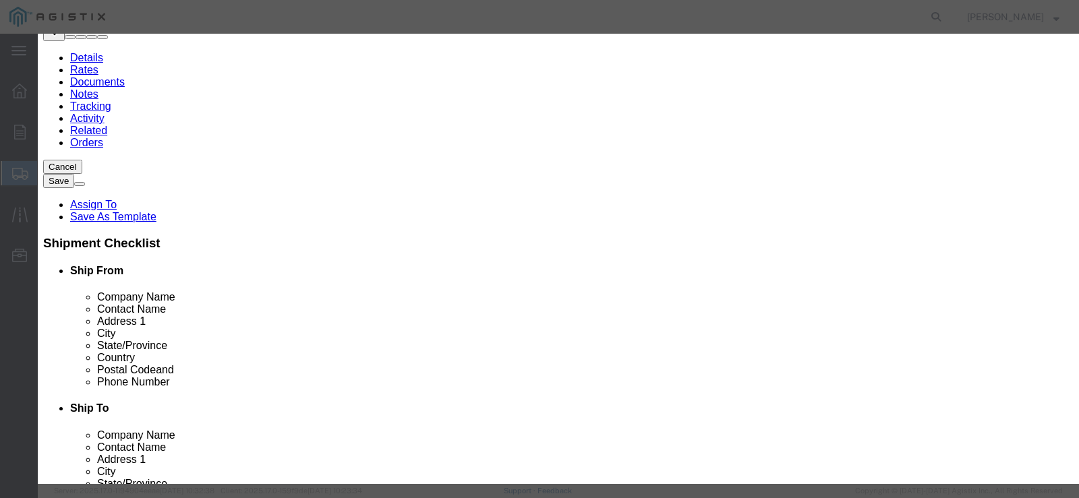
click select "Select 50 55 60 65 70 85 92.5 100 125 175 250 300 400"
select select "50"
click select "Select 50 55 60 65 70 85 92.5 100 125 175 250 300 400"
click textarea
type textarea "M024488"
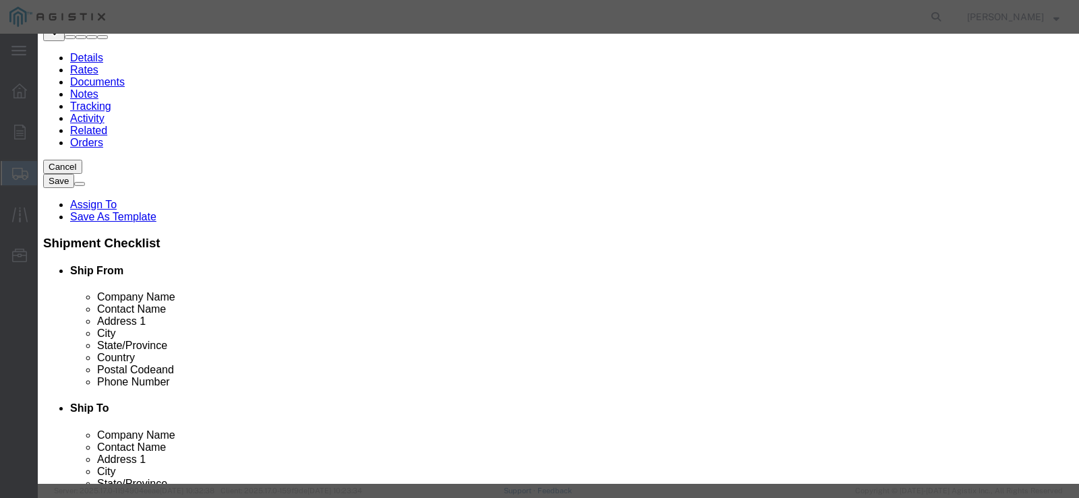
click button "Save & Close"
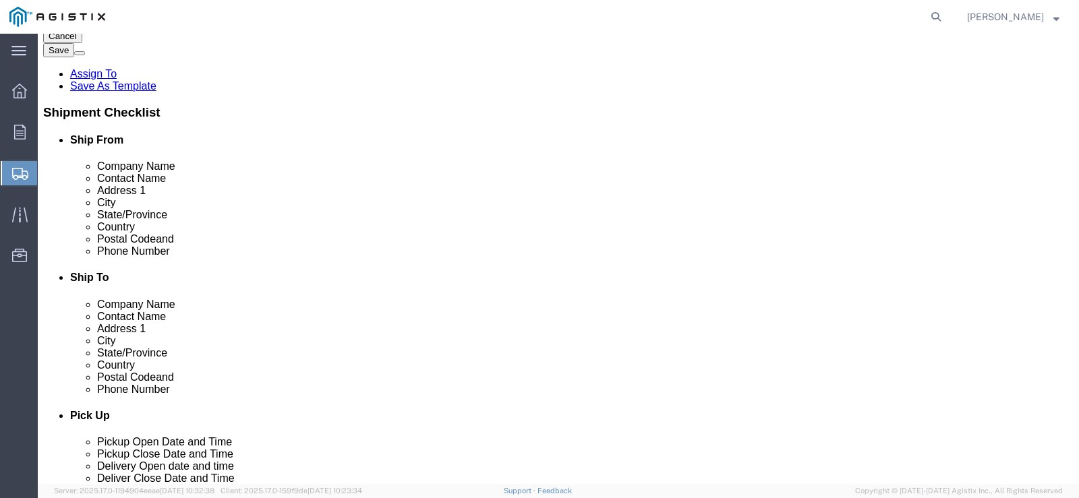
scroll to position [283, 0]
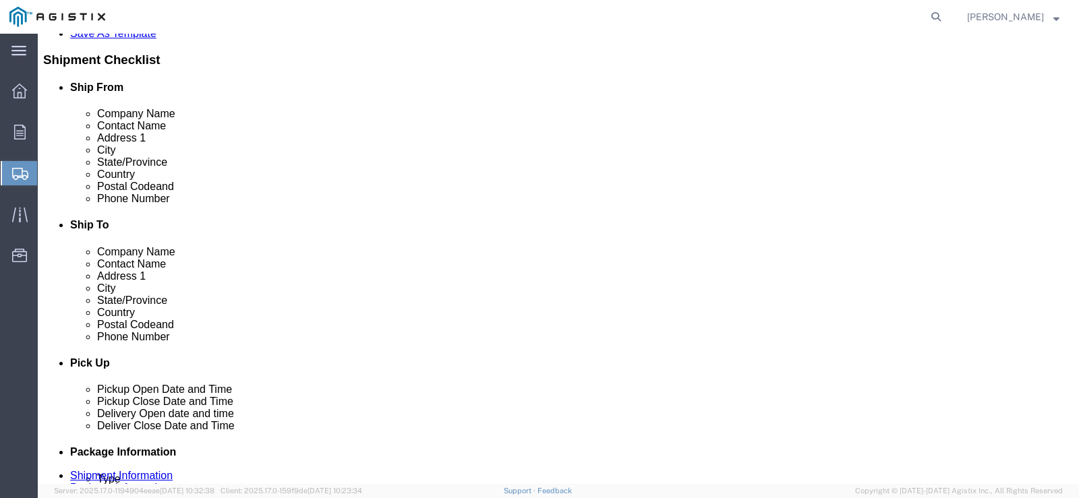
click button "Previous"
click img
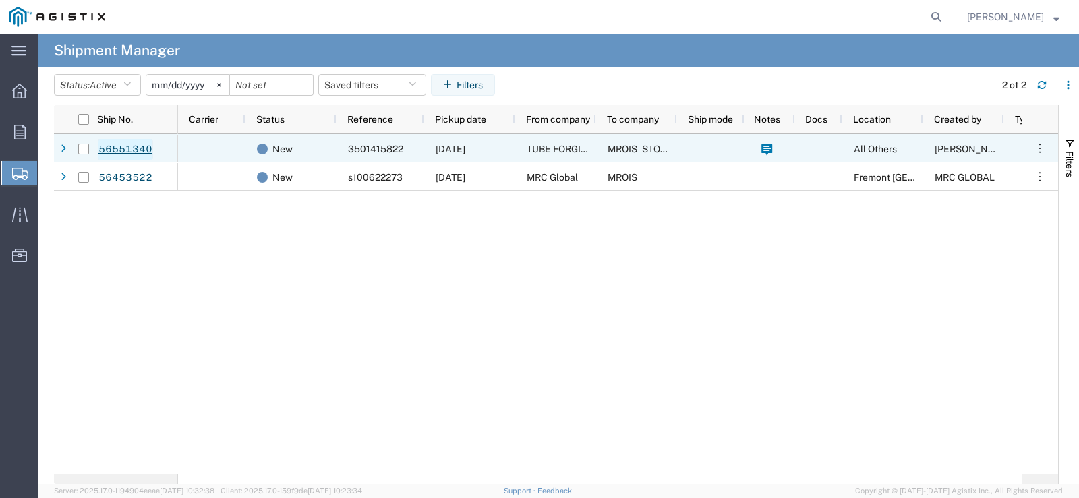
click at [131, 147] on link "56551340" at bounding box center [125, 150] width 55 height 22
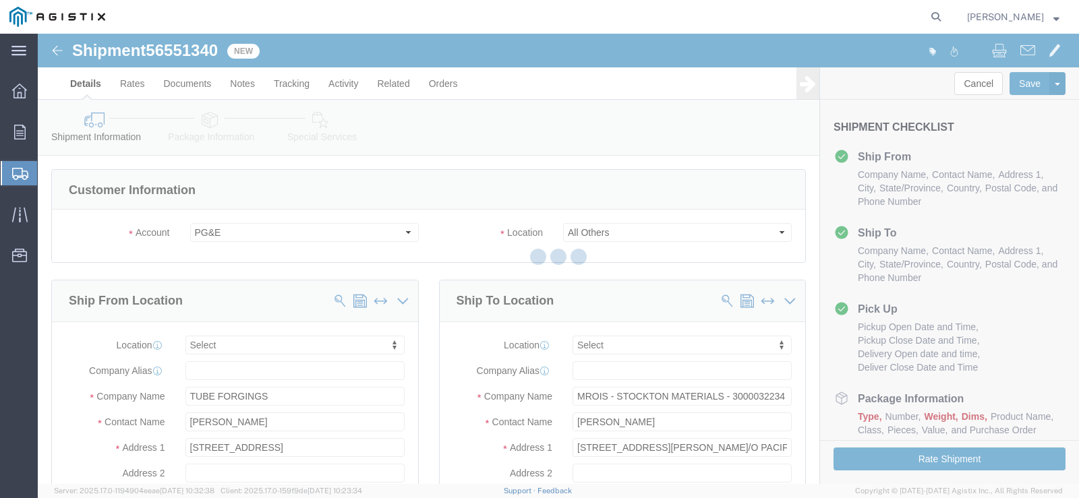
select select
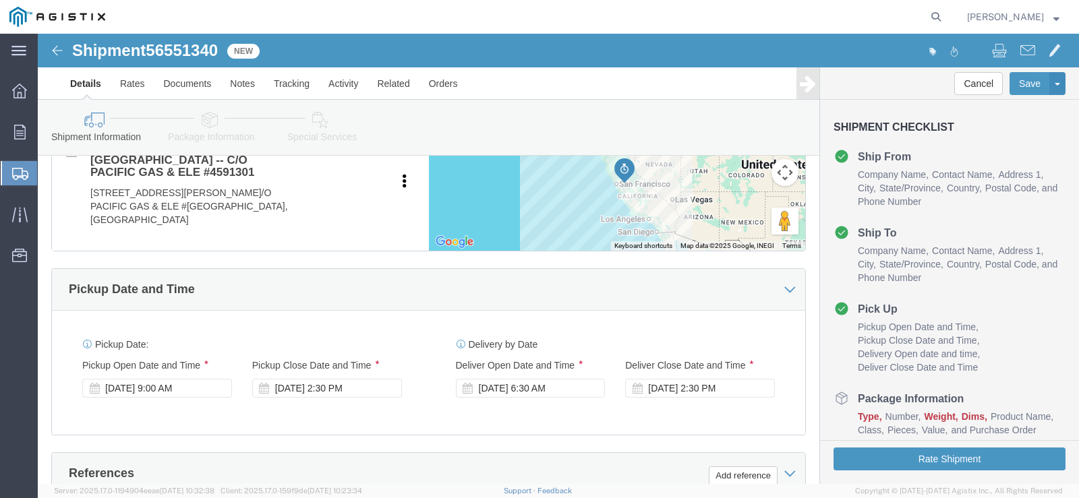
scroll to position [787, 0]
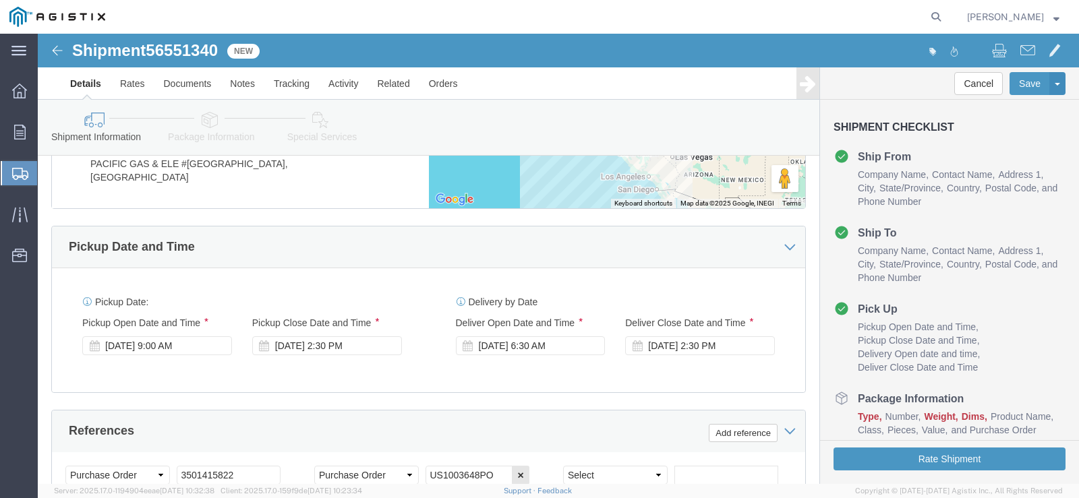
click div "Aug 20 2025 9:00 AM"
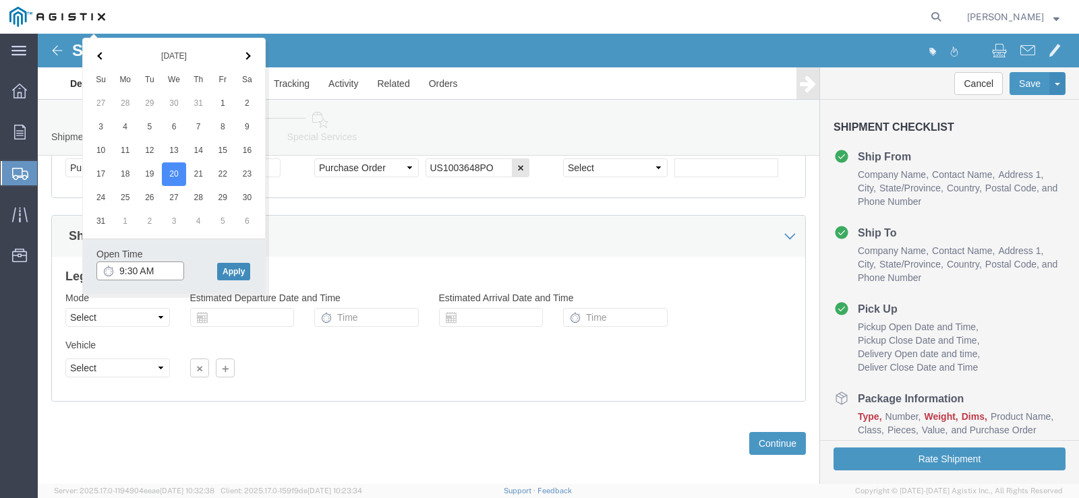
type input "9:30 AM"
click button "Apply"
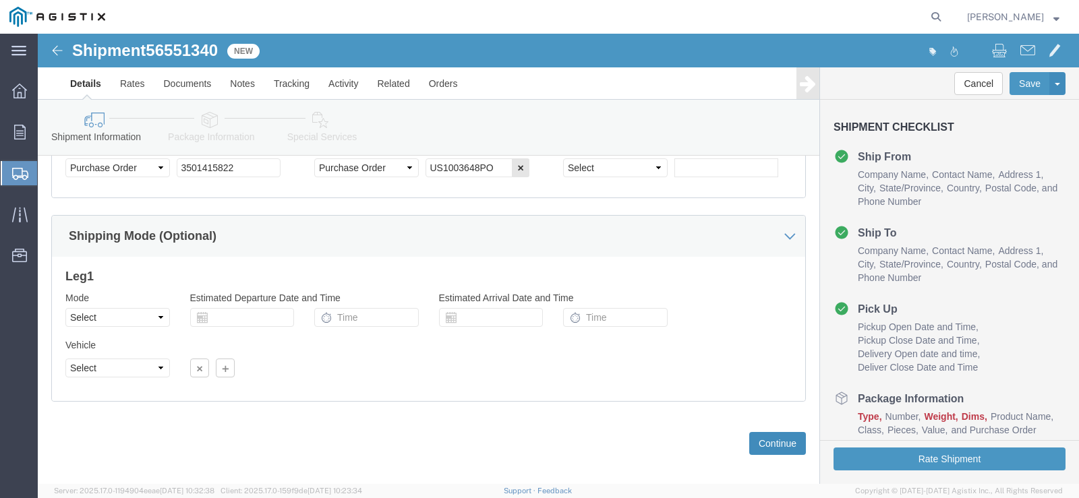
click button "Continue"
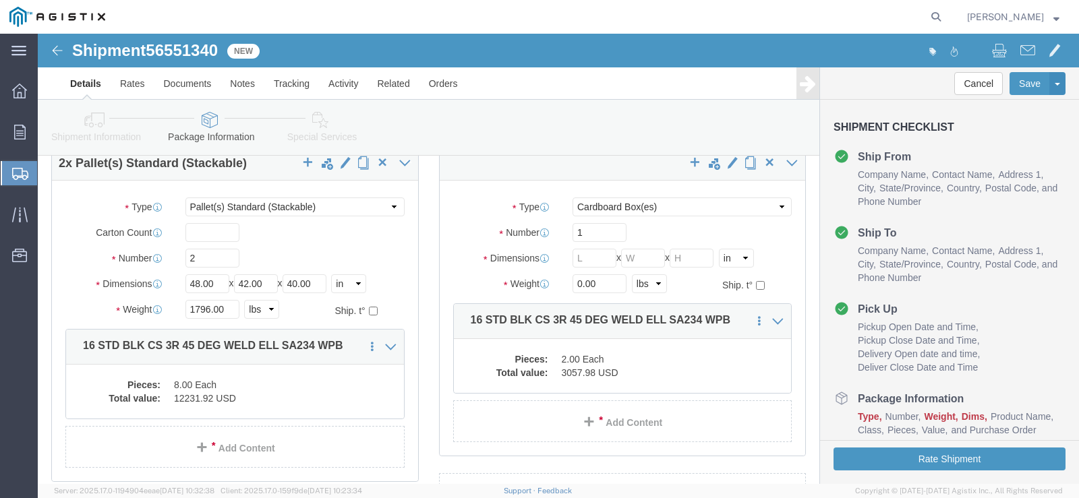
scroll to position [76, 0]
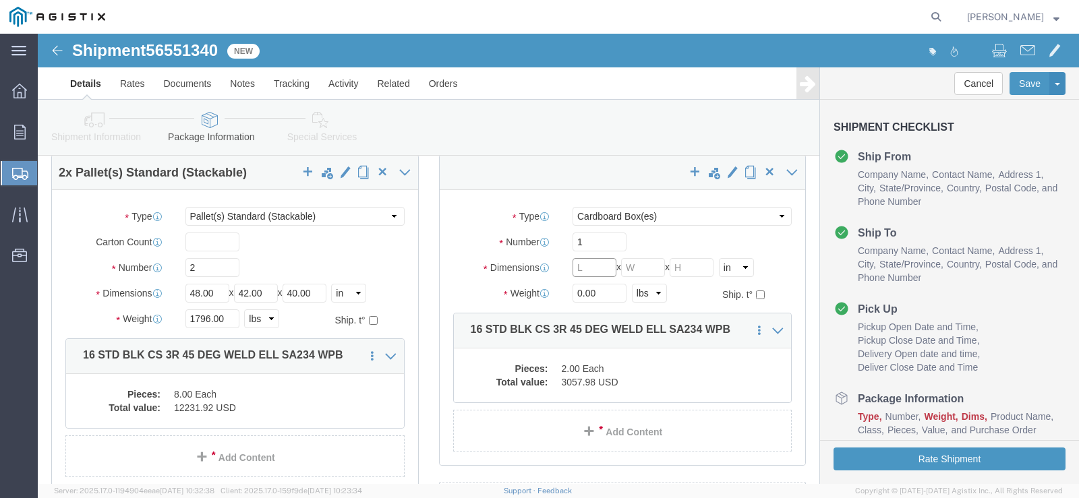
click input "text"
type input "48"
type input "42"
type input "20"
click input "0.00"
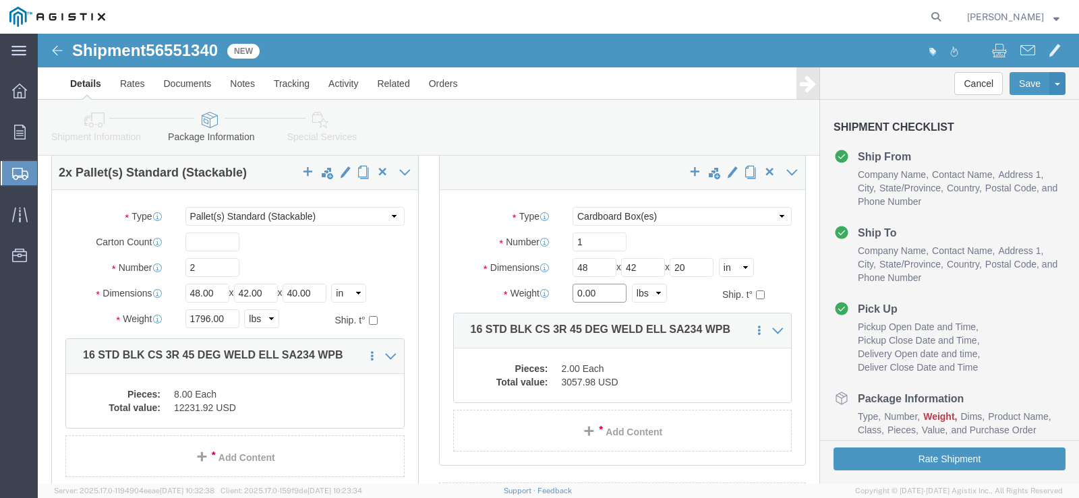
drag, startPoint x: 566, startPoint y: 260, endPoint x: 514, endPoint y: 258, distance: 51.3
click div "Weight 0.00 Select kgs lbs Ship. t°"
type input "472"
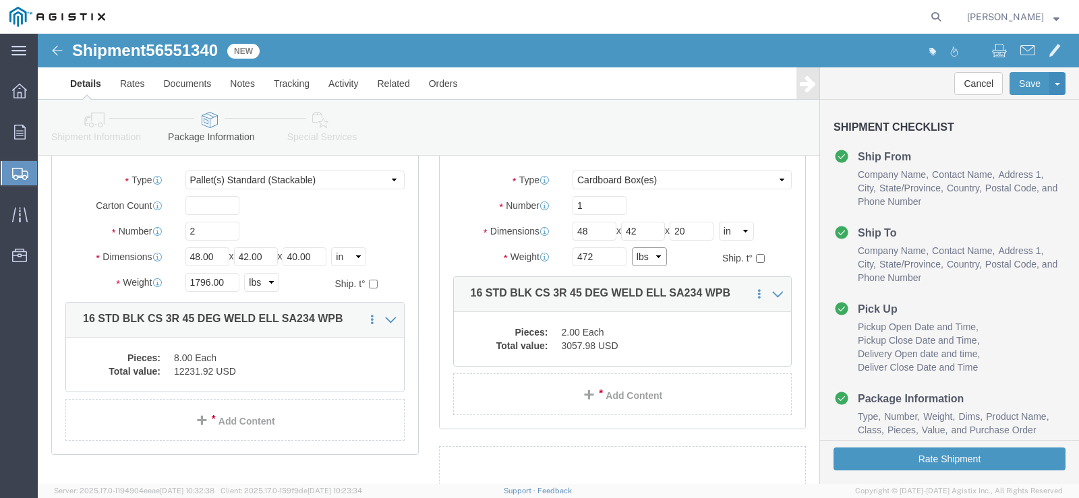
scroll to position [100, 0]
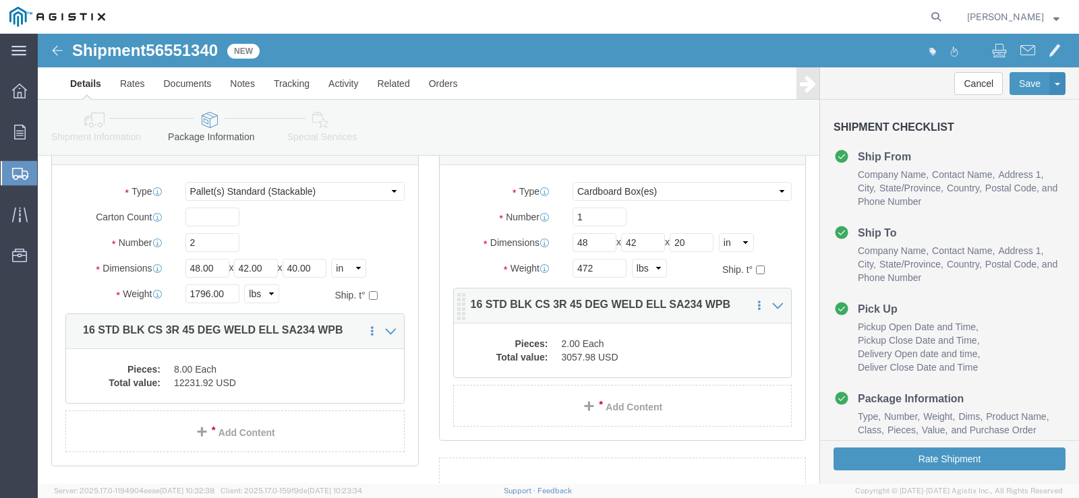
click dd "3057.98 USD"
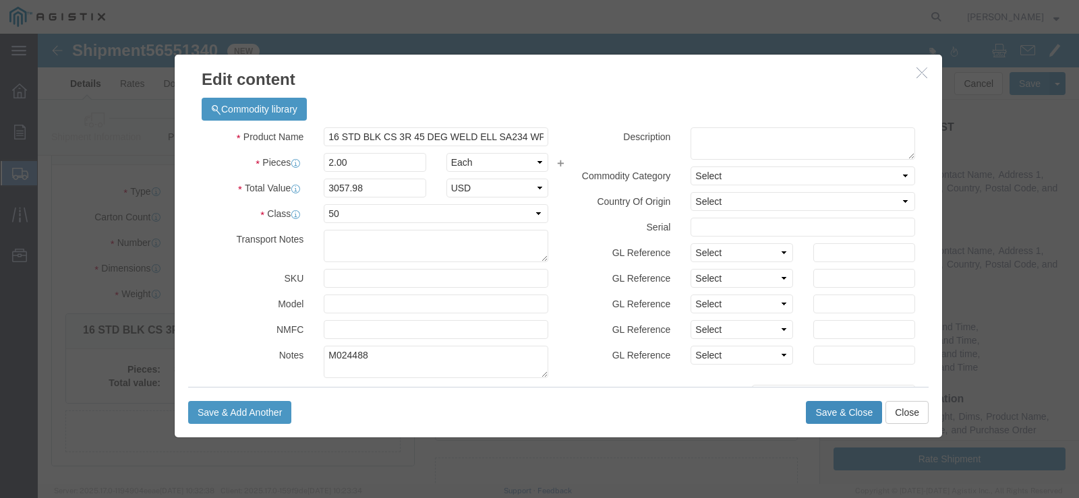
click button "Save & Close"
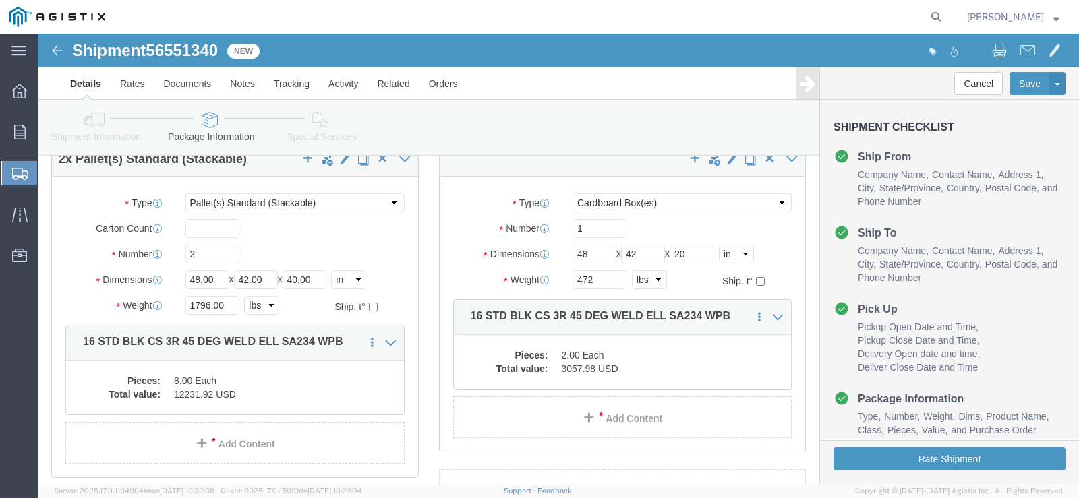
scroll to position [73, 0]
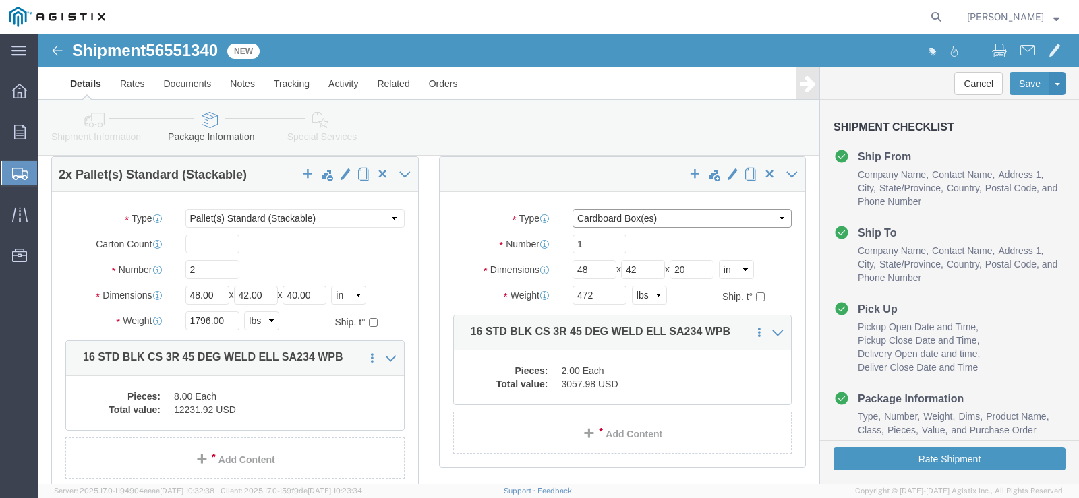
click select "Select Bulk Bundle(s) Cardboard Box(es) Carton(s) Crate(s) Drum(s) (Fiberboard)…"
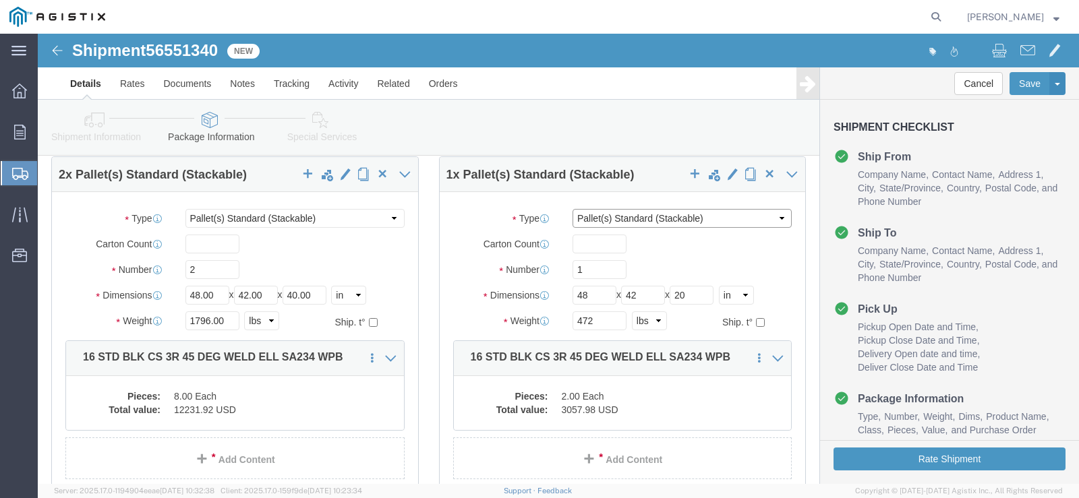
click select "Select Bulk Bundle(s) Cardboard Box(es) Carton(s) Crate(s) Drum(s) (Fiberboard)…"
select select "PSNS"
click select "Select Bulk Bundle(s) Cardboard Box(es) Carton(s) Crate(s) Drum(s) (Fiberboard)…"
click div "Package Type Select Bulk Bundle(s) Cardboard Box(es) Carton(s) Crate(s) Drum(s)…"
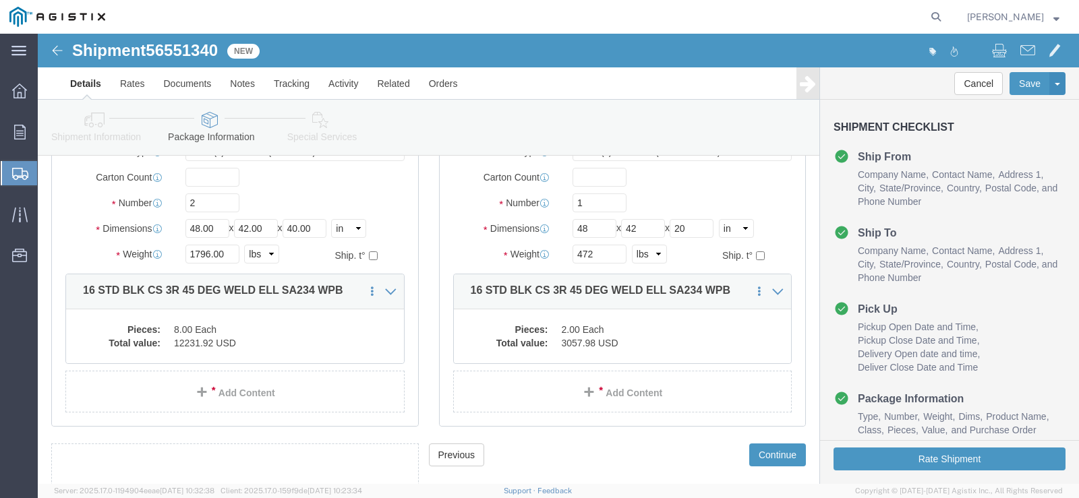
scroll to position [148, 0]
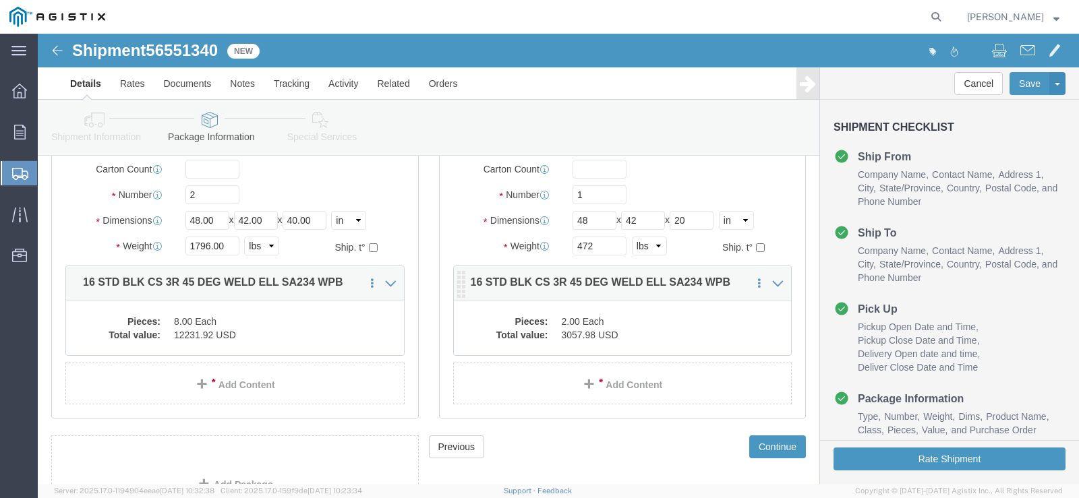
click dd "2.00 Each"
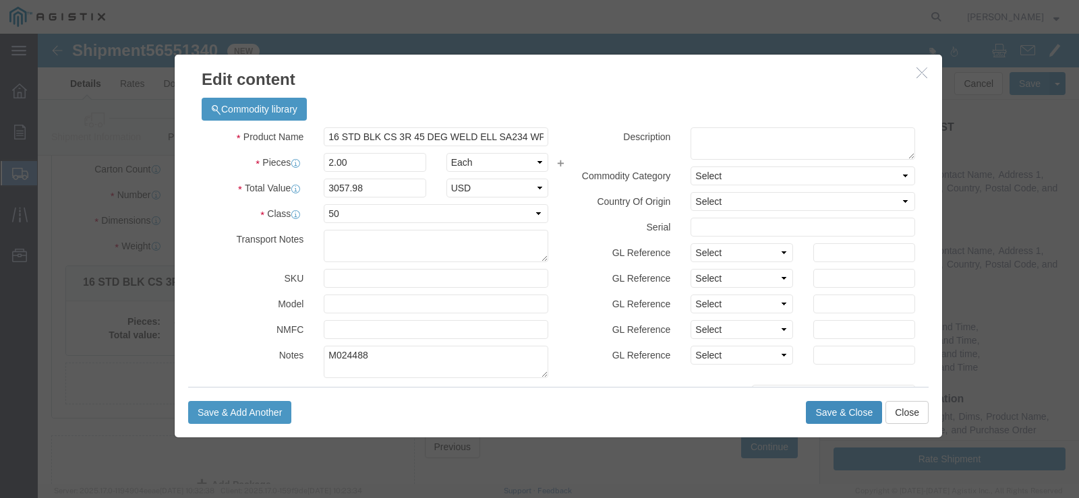
click button "Save & Close"
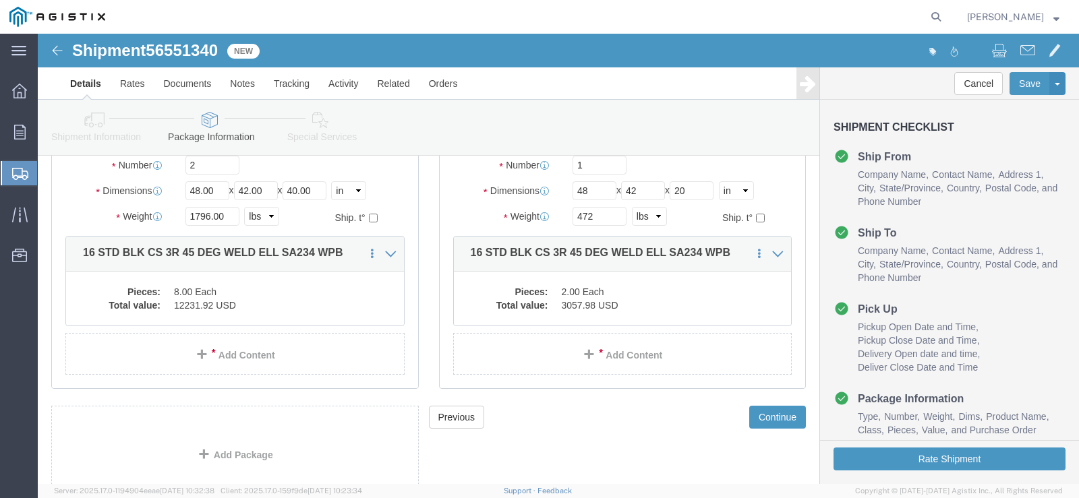
scroll to position [179, 0]
click button "Continue"
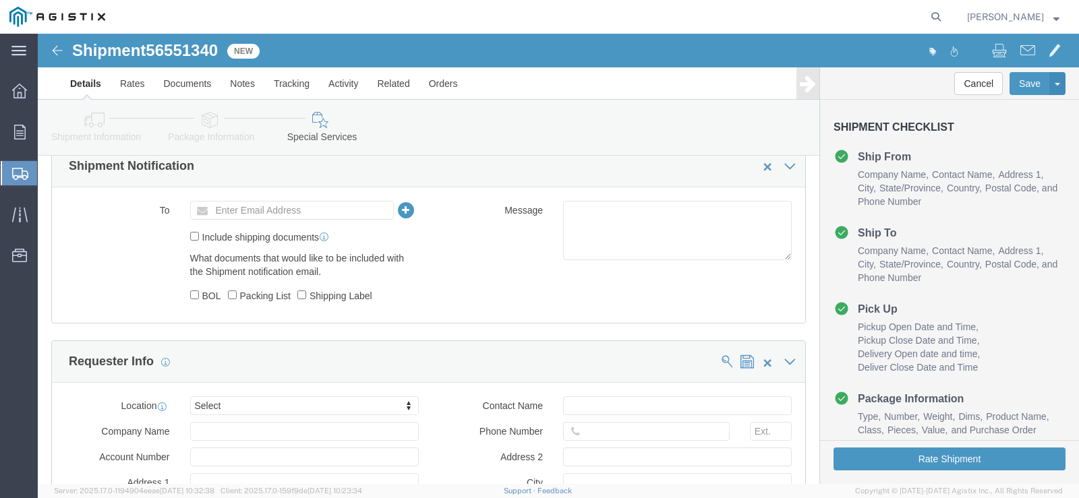
scroll to position [715, 0]
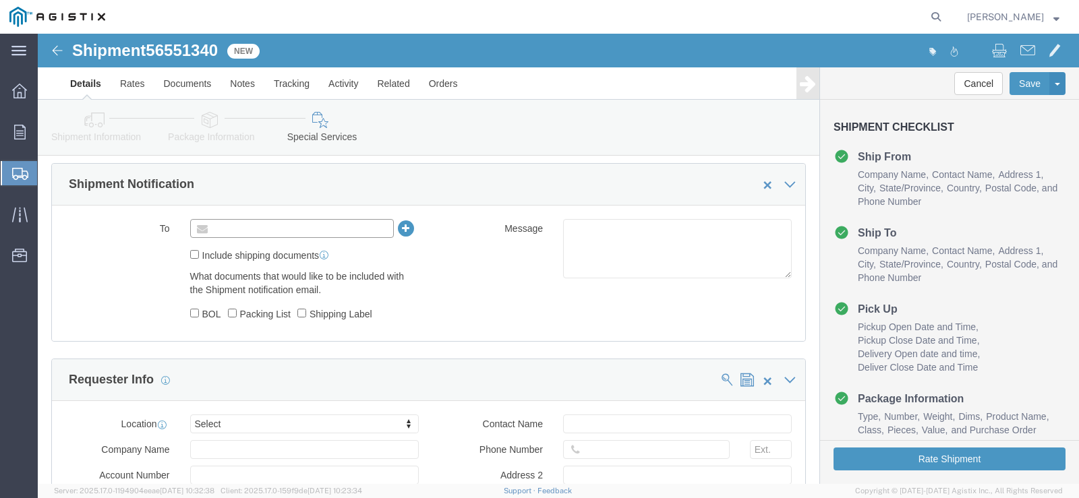
click input "text"
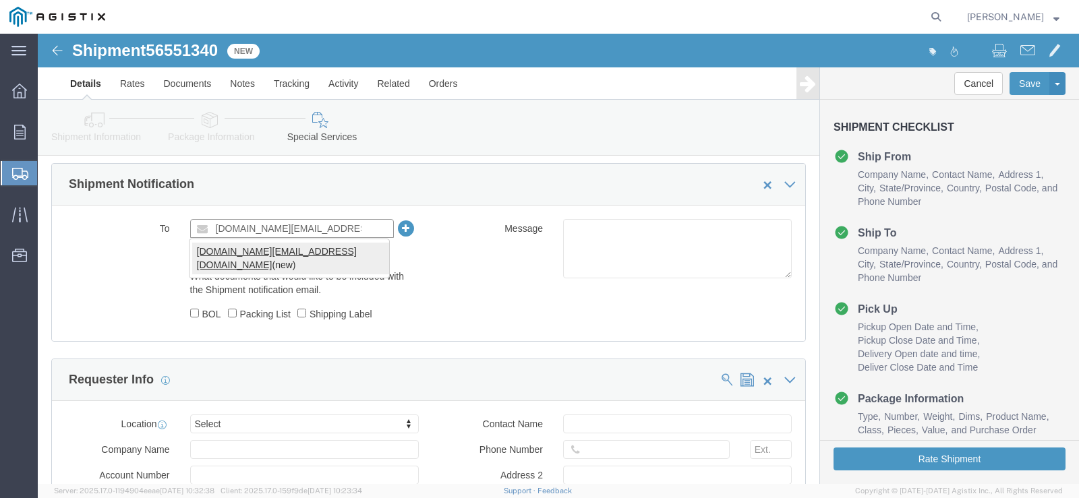
type input "PGE.SS@MRCGLOBAL.COM"
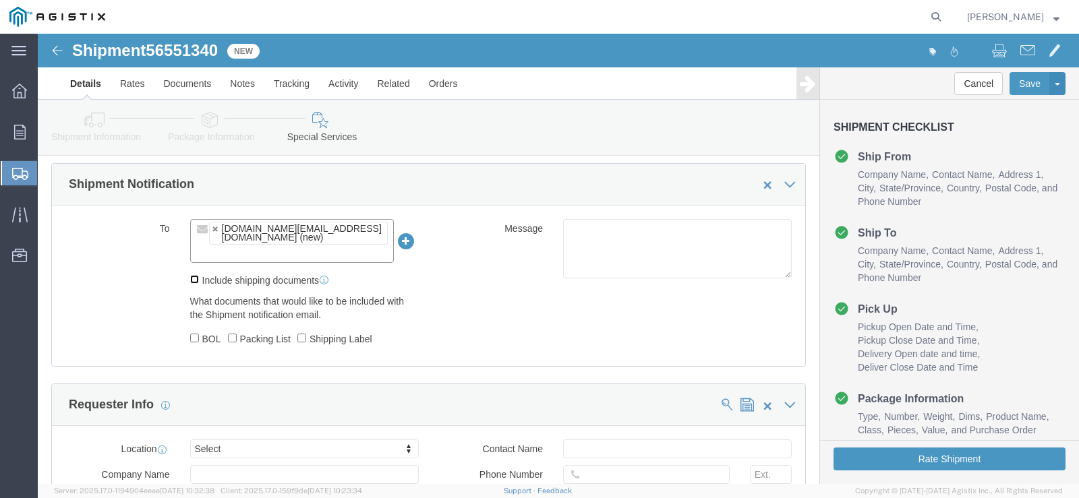
click input "Include shipping documents"
checkbox input "true"
click div "What documents that would like to be included with the Shipment notification em…"
click input "BOL"
checkbox input "true"
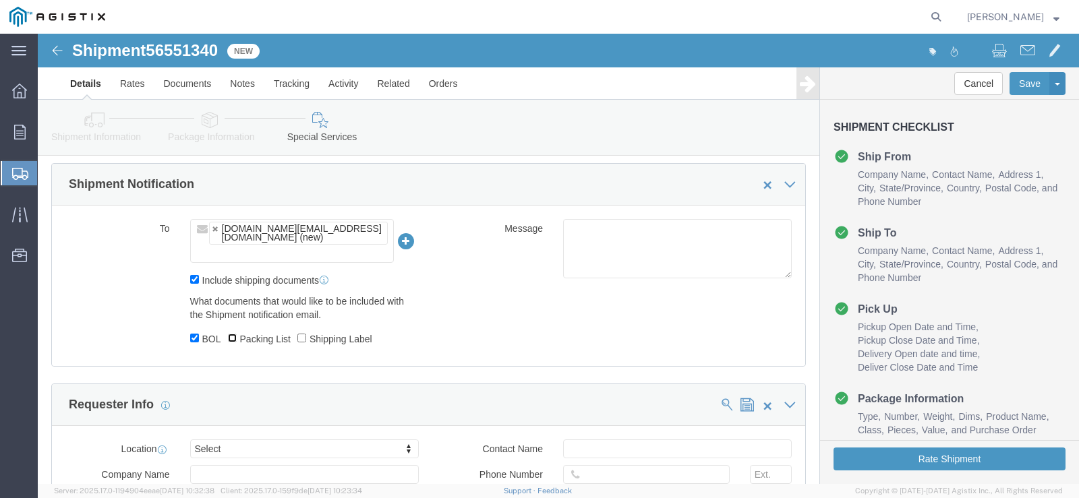
click input "Packing List"
checkbox input "true"
click input "Shipping Label"
checkbox input "true"
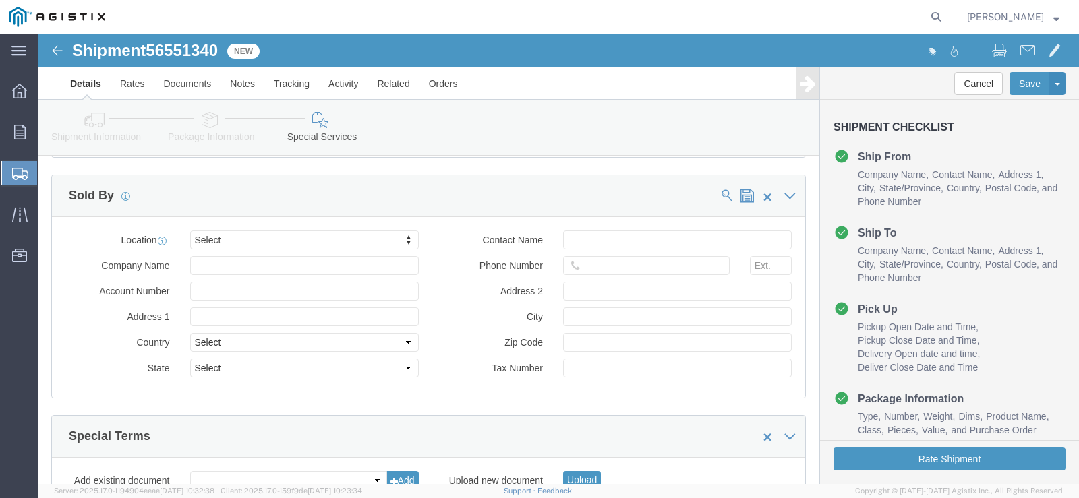
scroll to position [1216, 0]
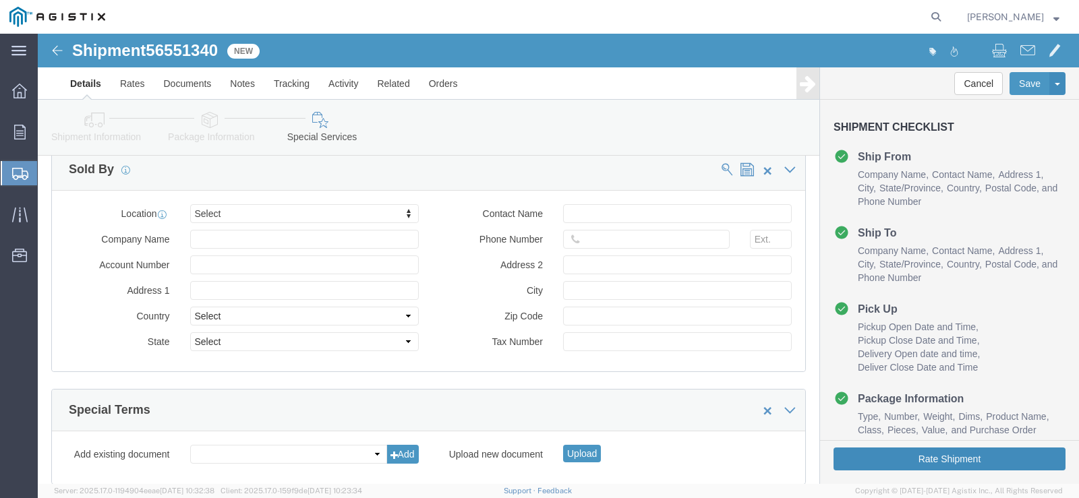
click button "Rate Shipment"
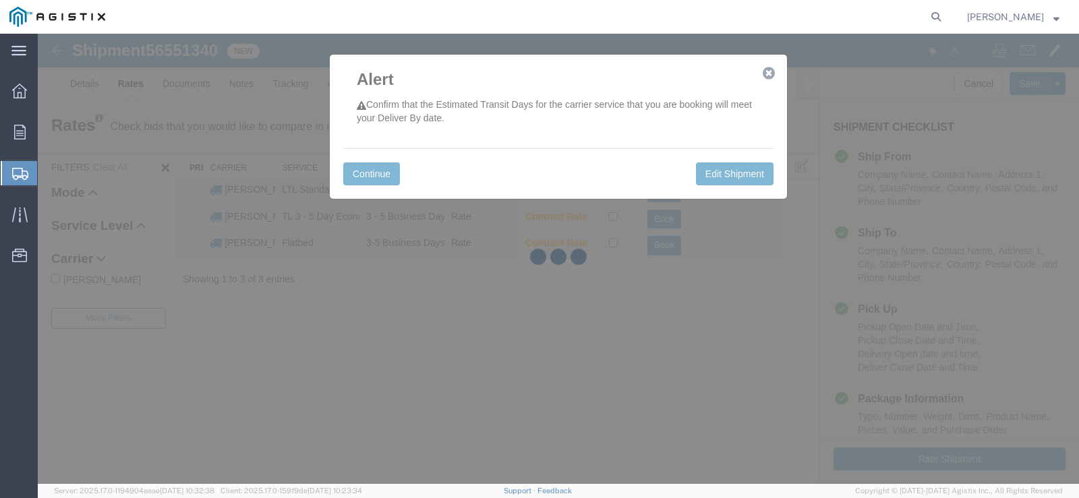
scroll to position [0, 0]
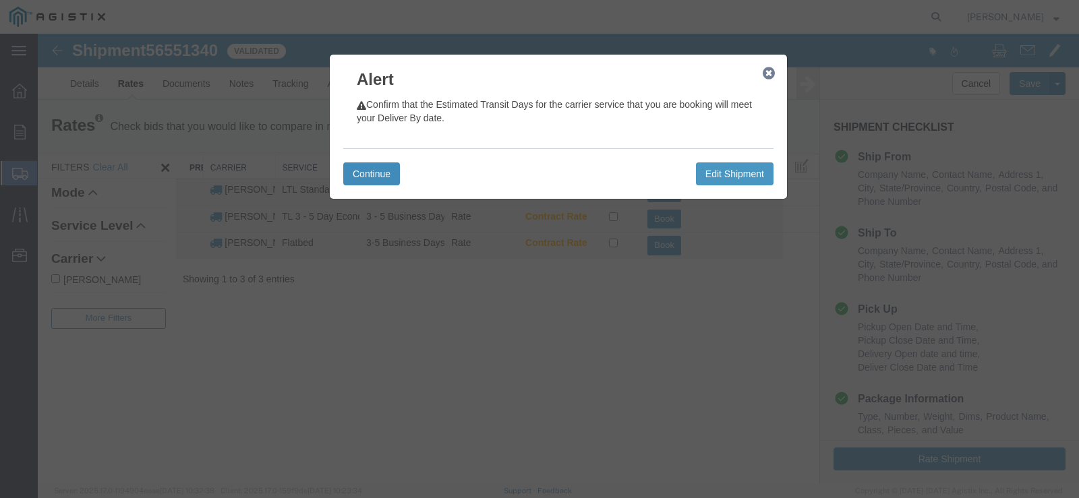
click at [384, 177] on button "Continue" at bounding box center [371, 173] width 57 height 23
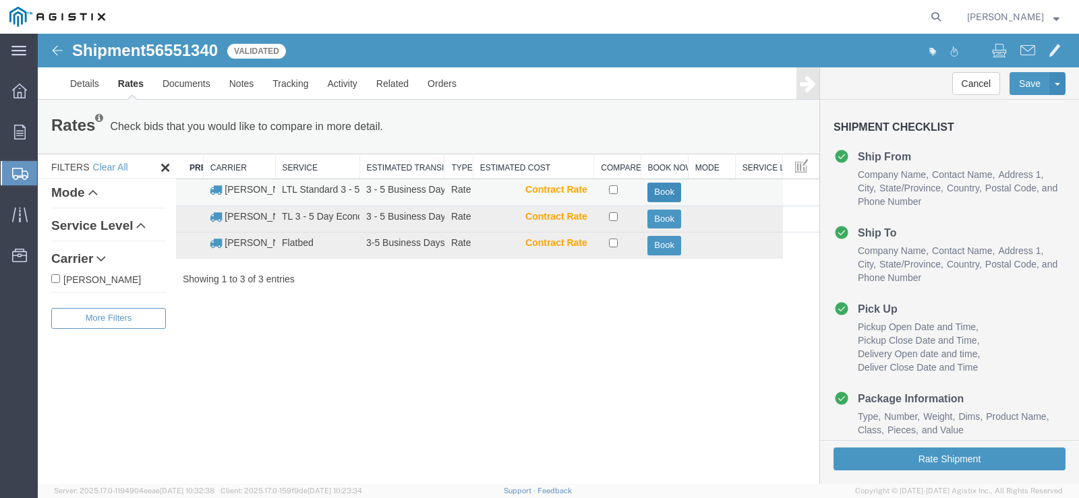
click at [657, 193] on button "Book" at bounding box center [664, 193] width 34 height 20
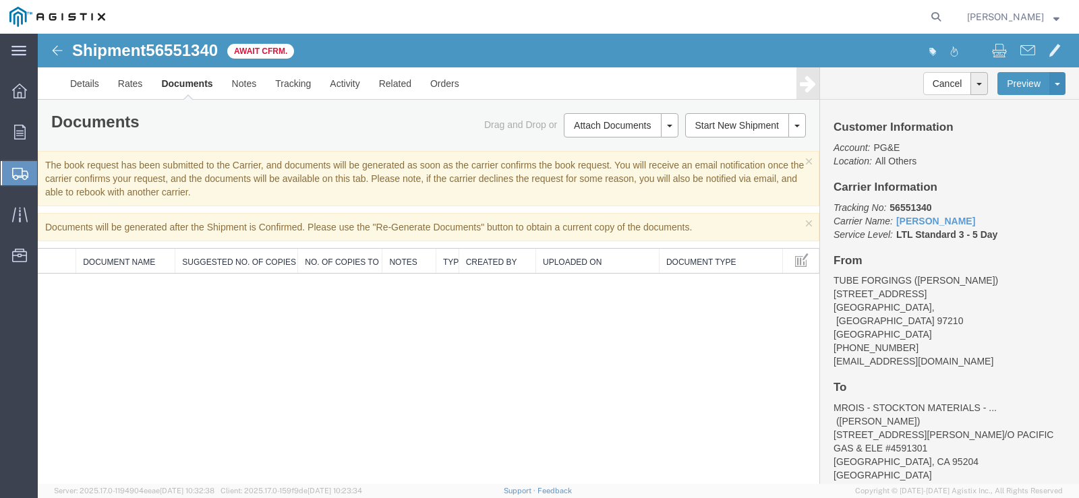
click at [1056, 19] on strong "button" at bounding box center [1056, 16] width 6 height 5
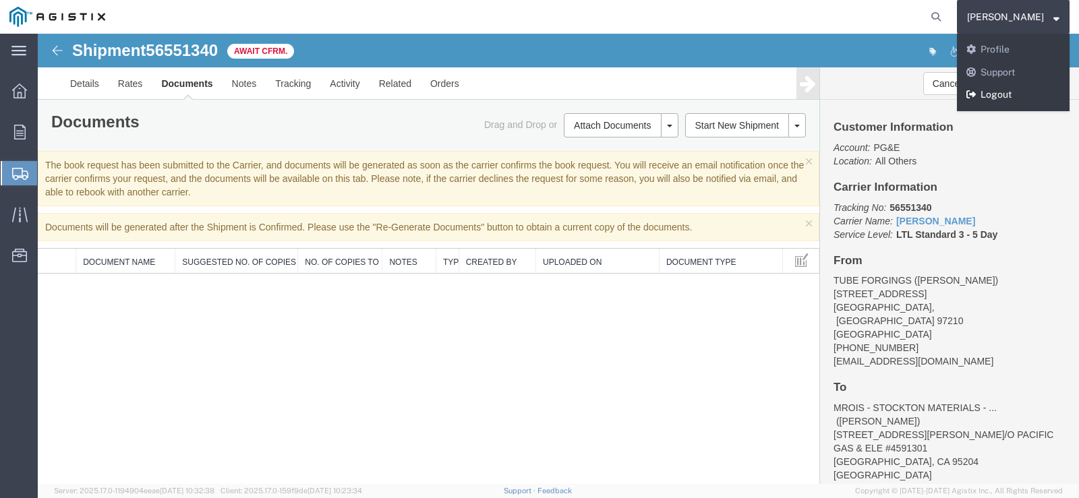
click at [1013, 86] on link "Logout" at bounding box center [1013, 95] width 113 height 23
